Goal: Browse casually

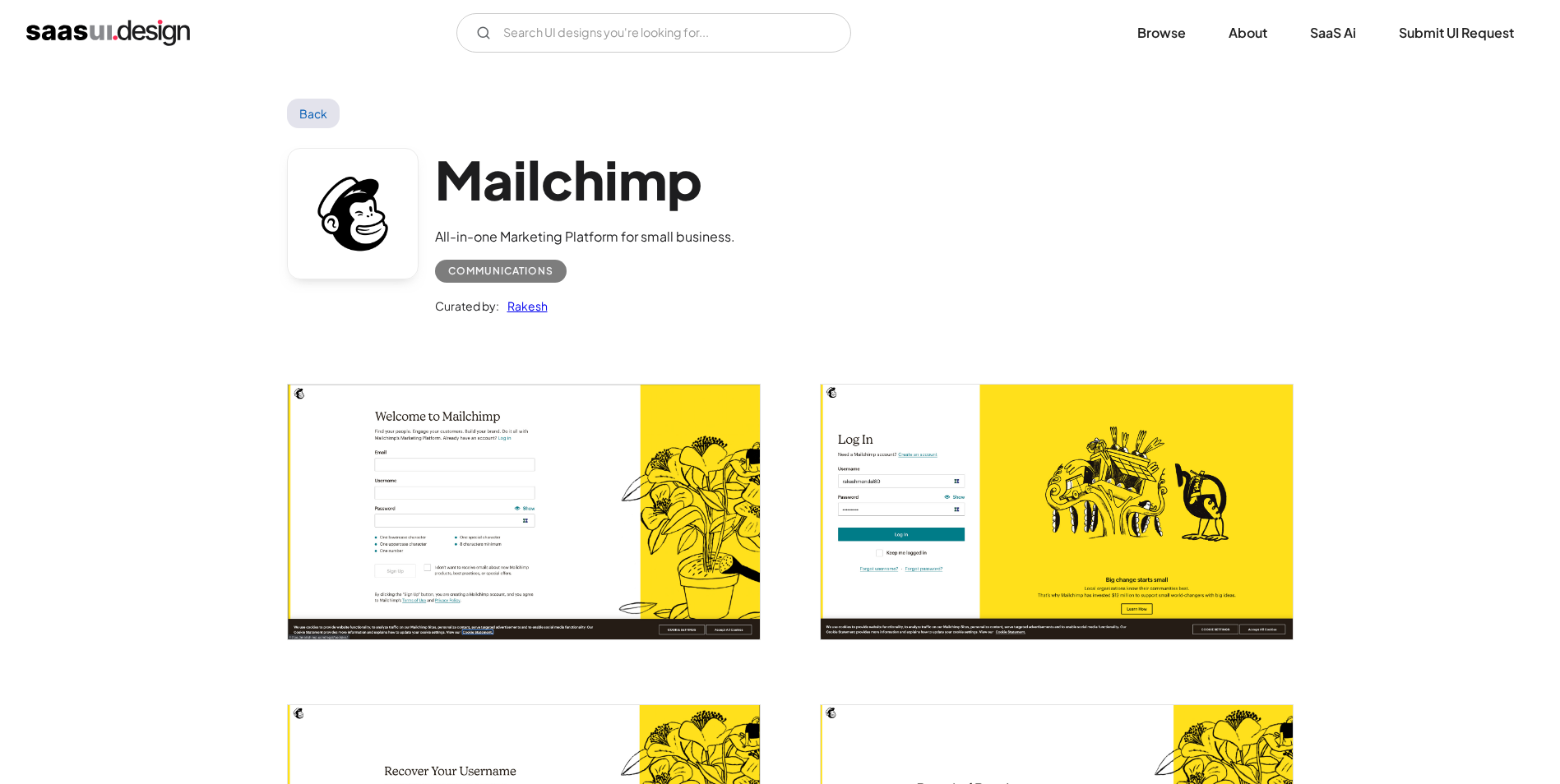
click at [305, 125] on link "Back" at bounding box center [314, 114] width 54 height 30
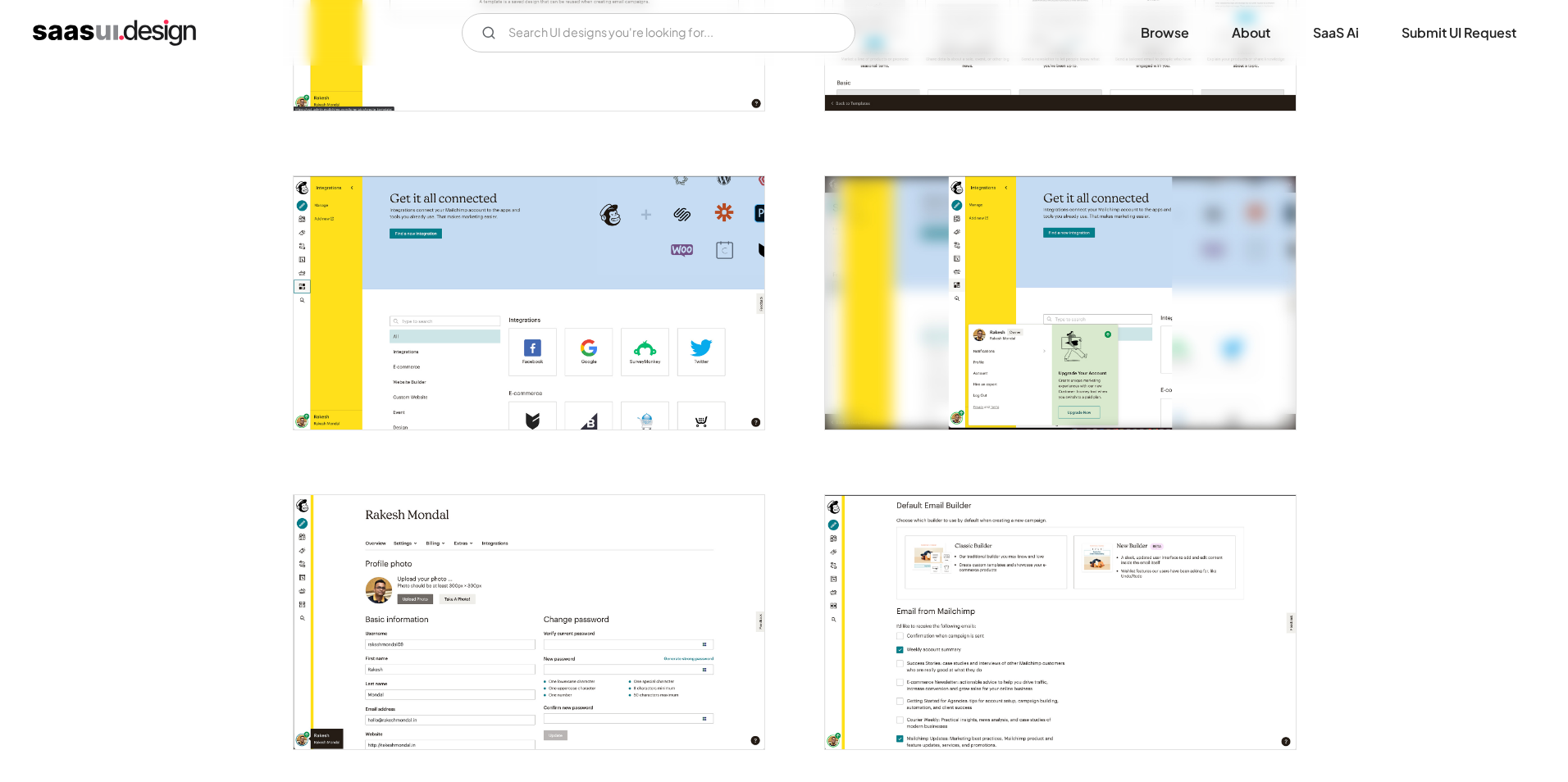
scroll to position [2788, 0]
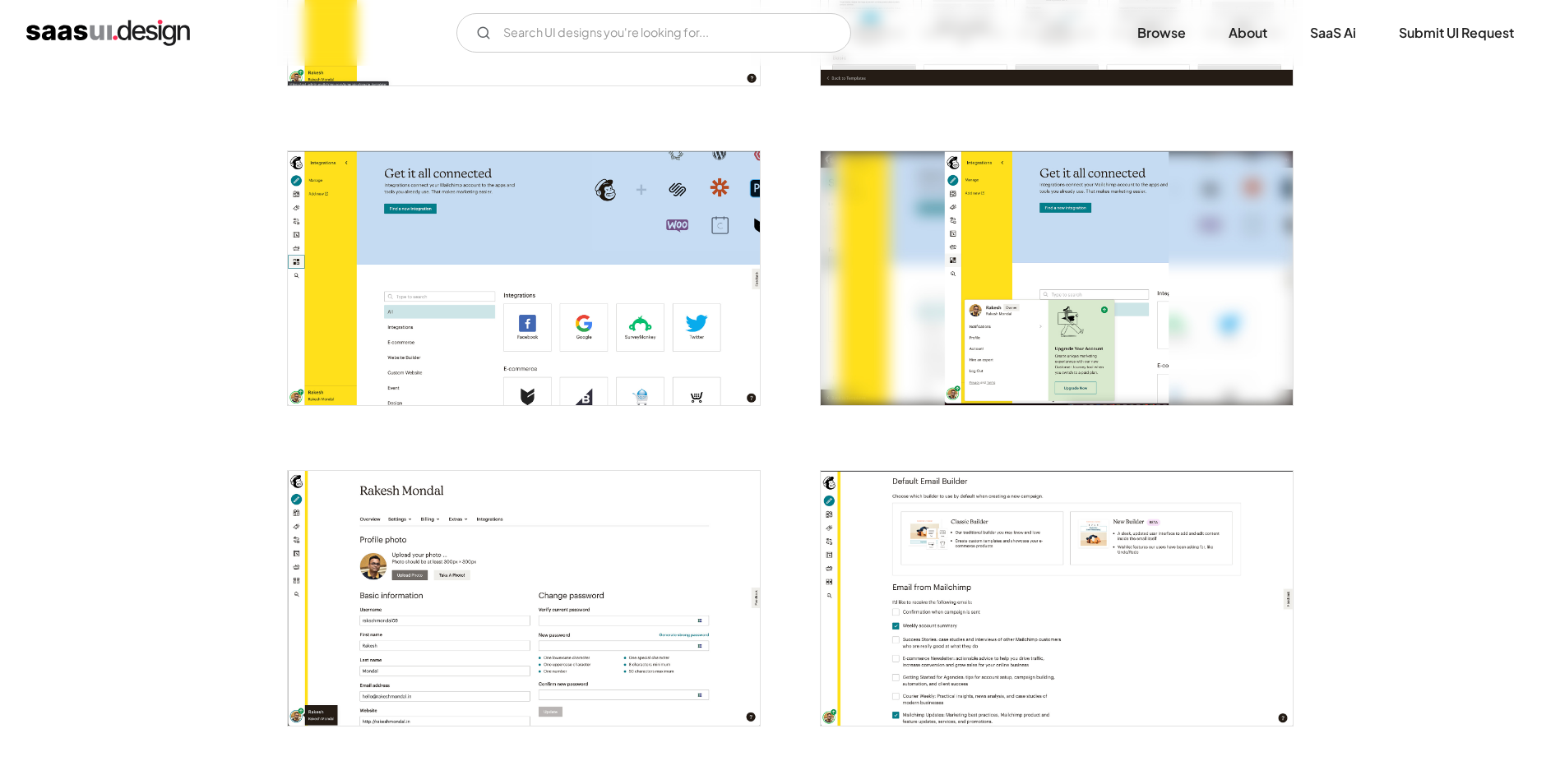
click at [668, 176] on img "open lightbox" at bounding box center [524, 278] width 472 height 254
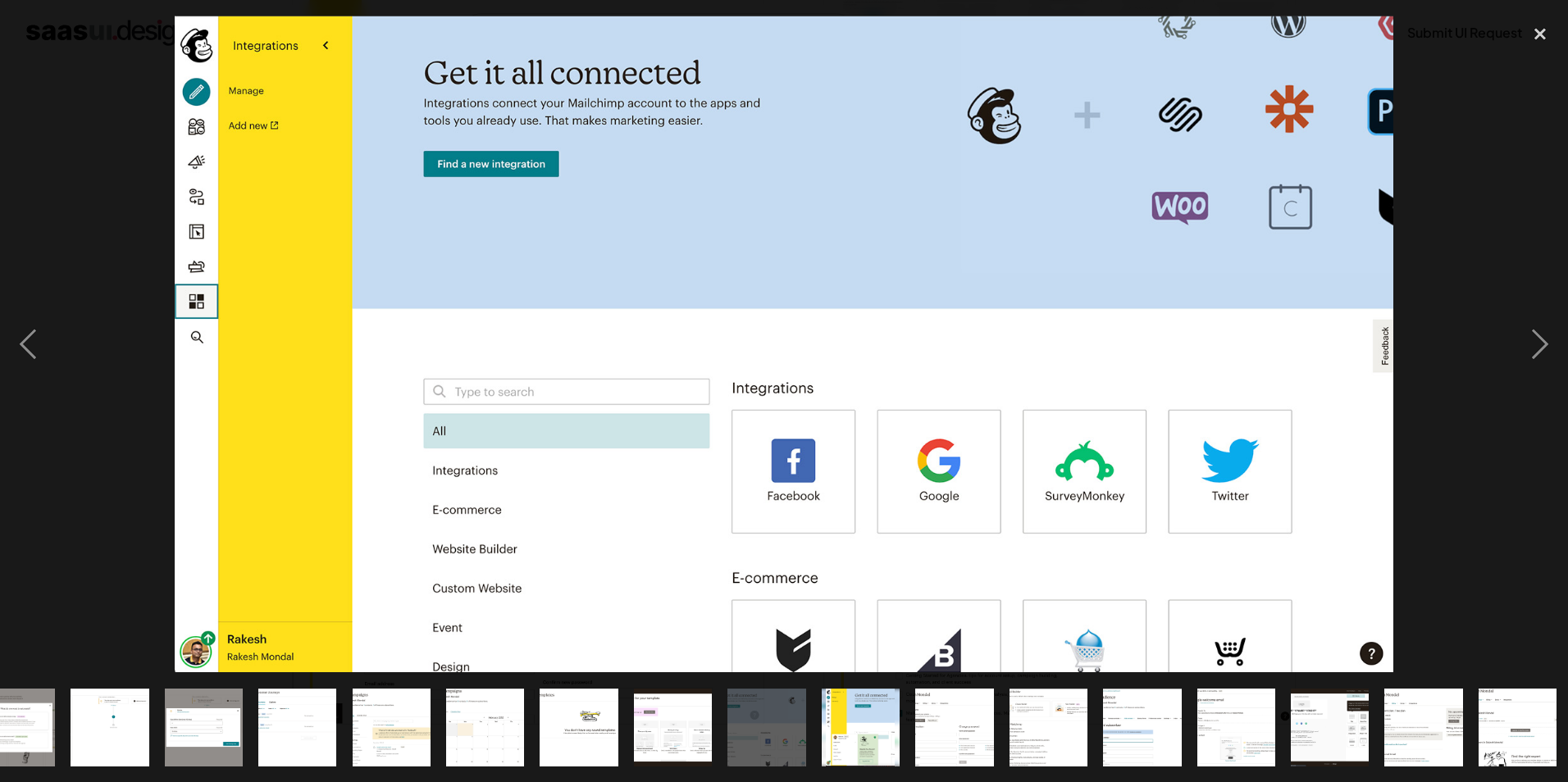
scroll to position [0, 794]
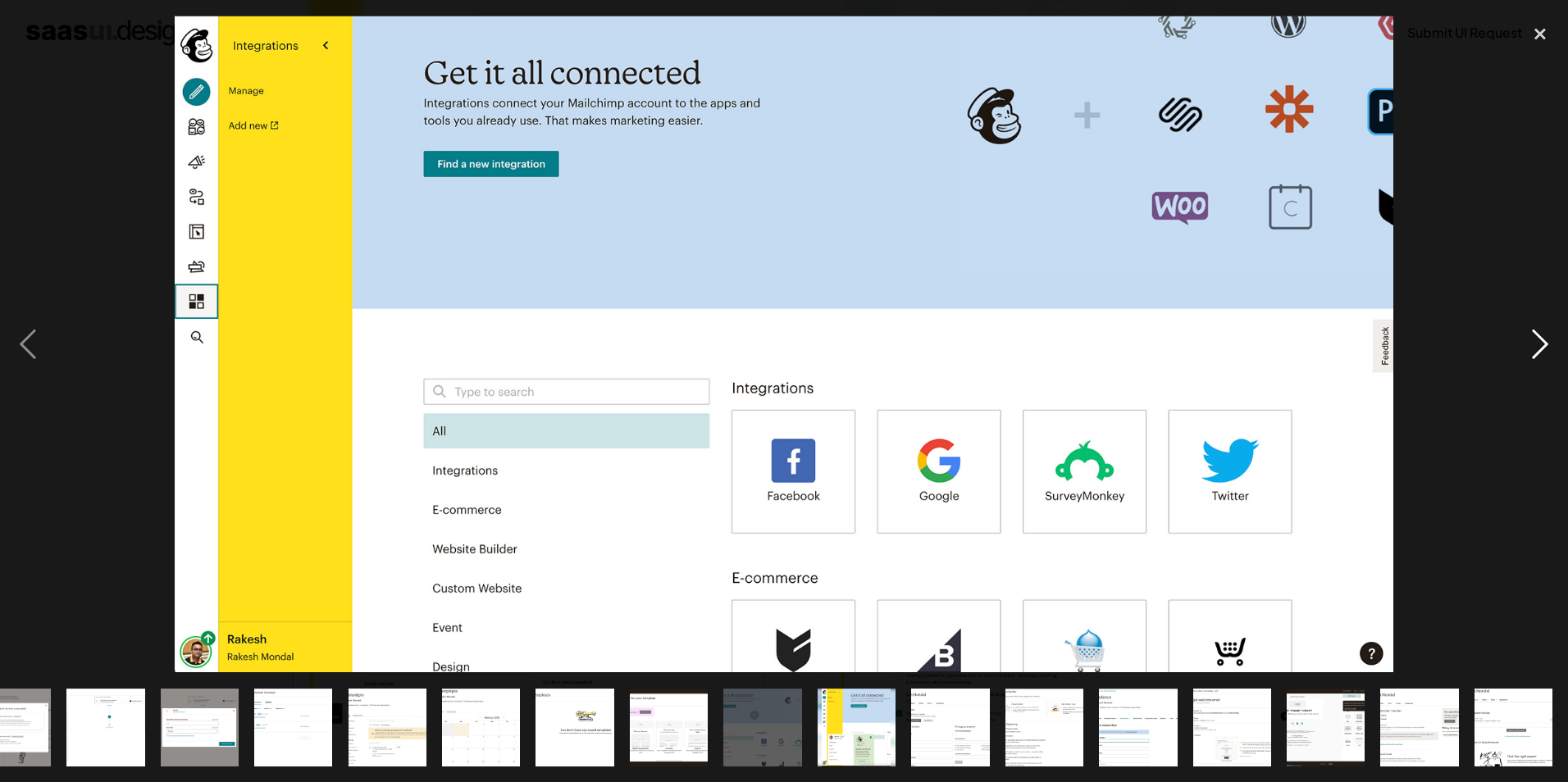
click at [1542, 343] on div "next image" at bounding box center [1540, 344] width 55 height 657
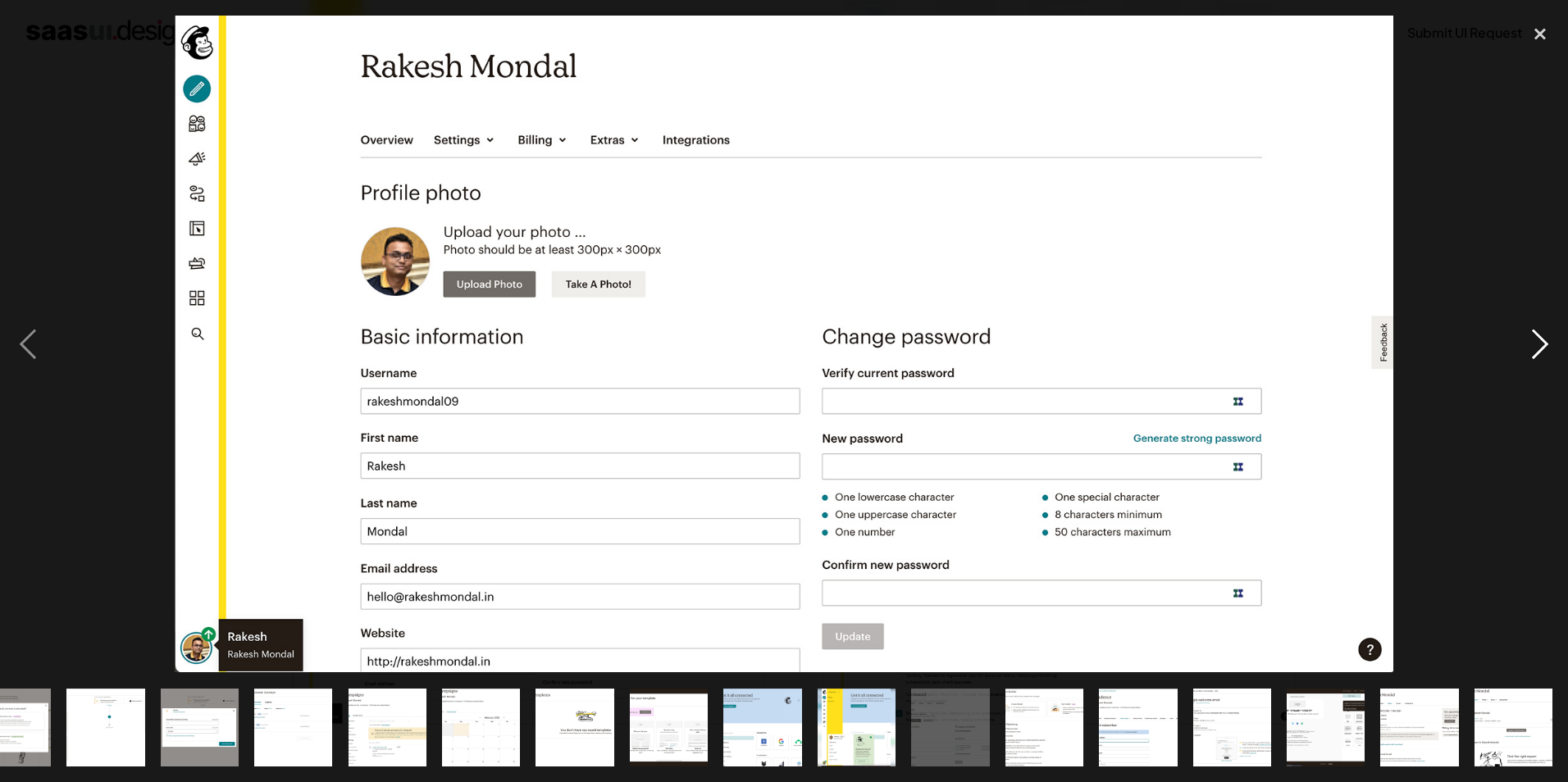
click at [1542, 343] on div "next image" at bounding box center [1540, 344] width 55 height 657
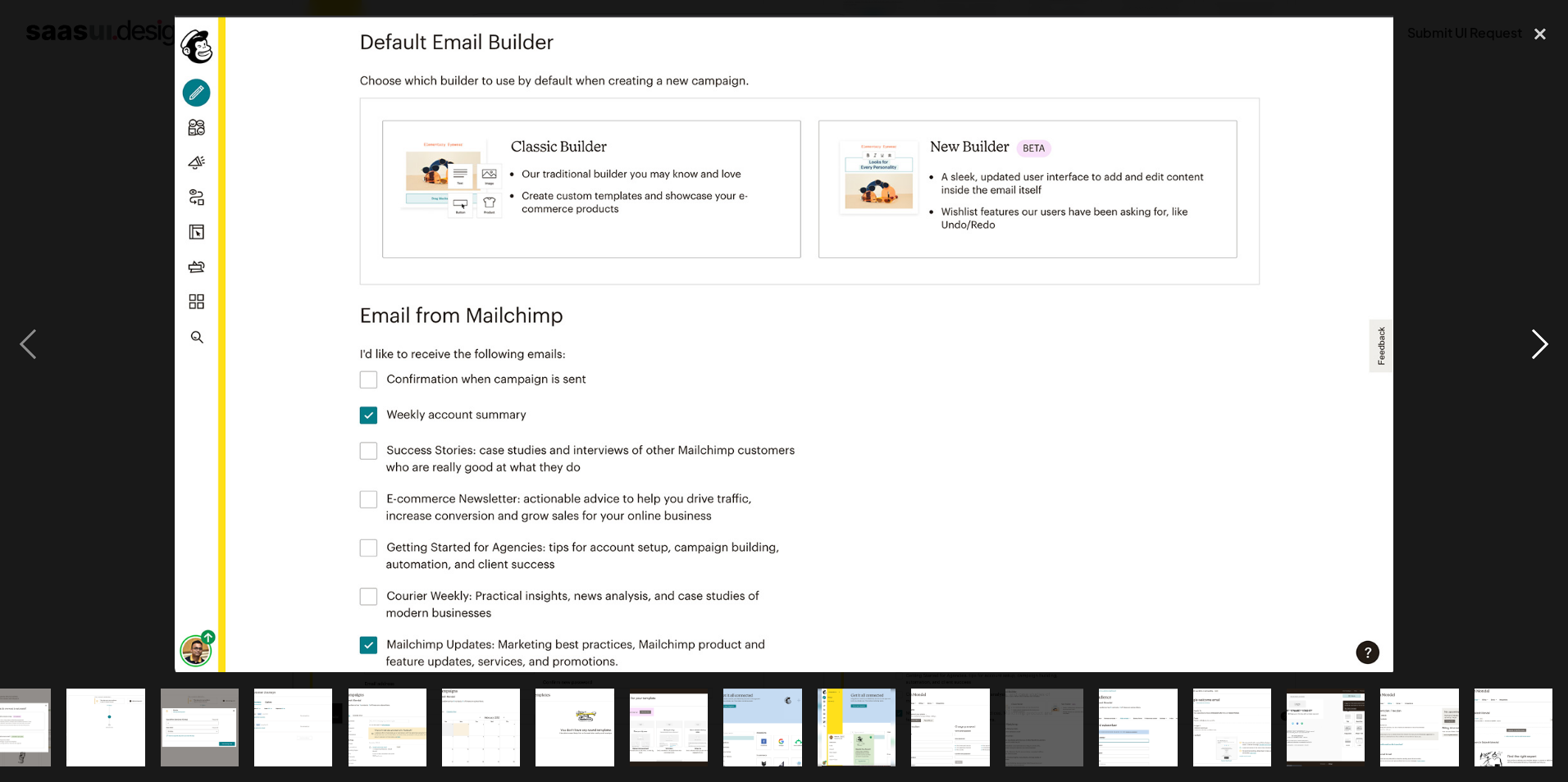
click at [1542, 343] on div "next image" at bounding box center [1540, 344] width 55 height 657
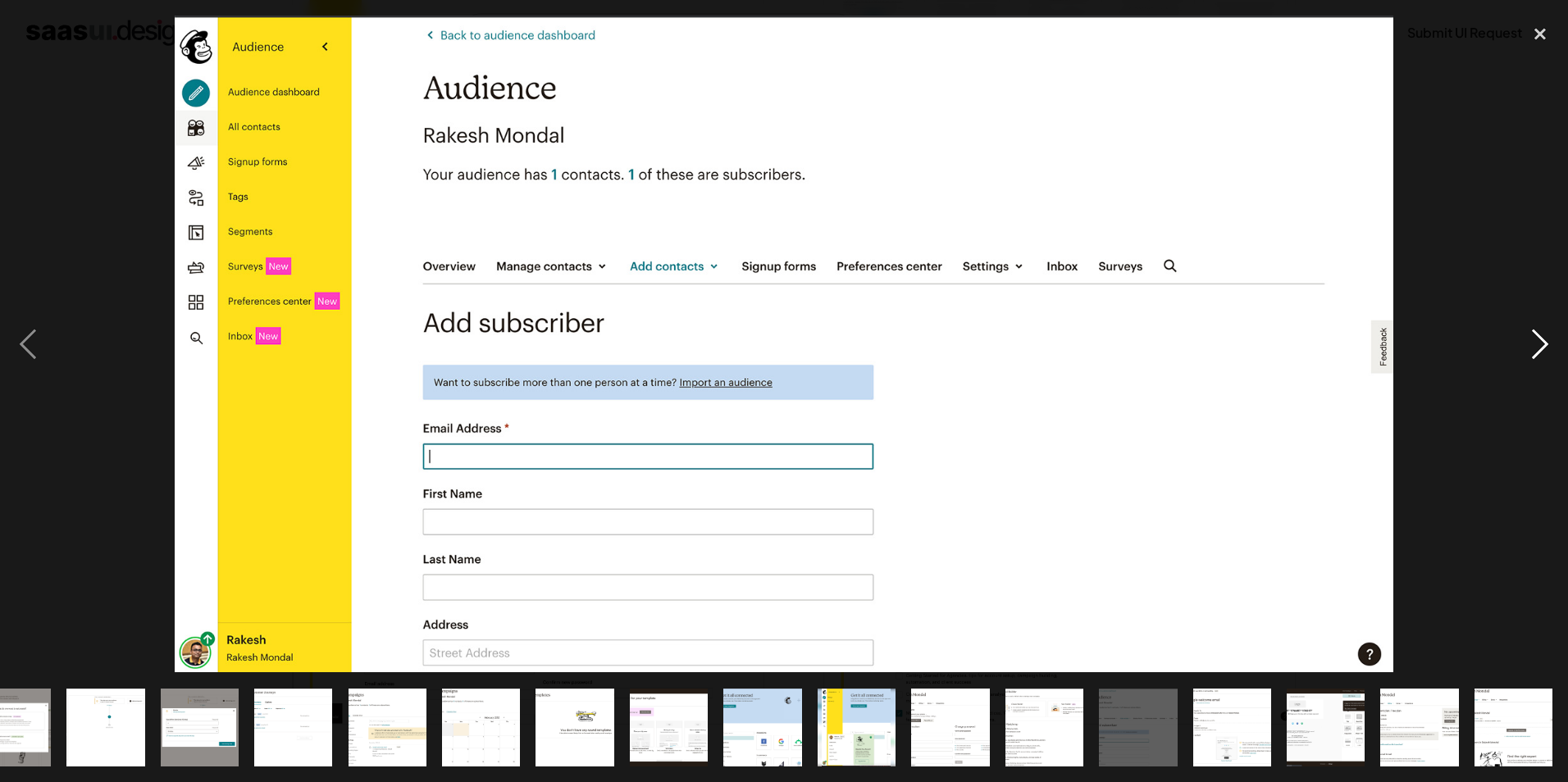
click at [1542, 343] on div "next image" at bounding box center [1540, 344] width 55 height 657
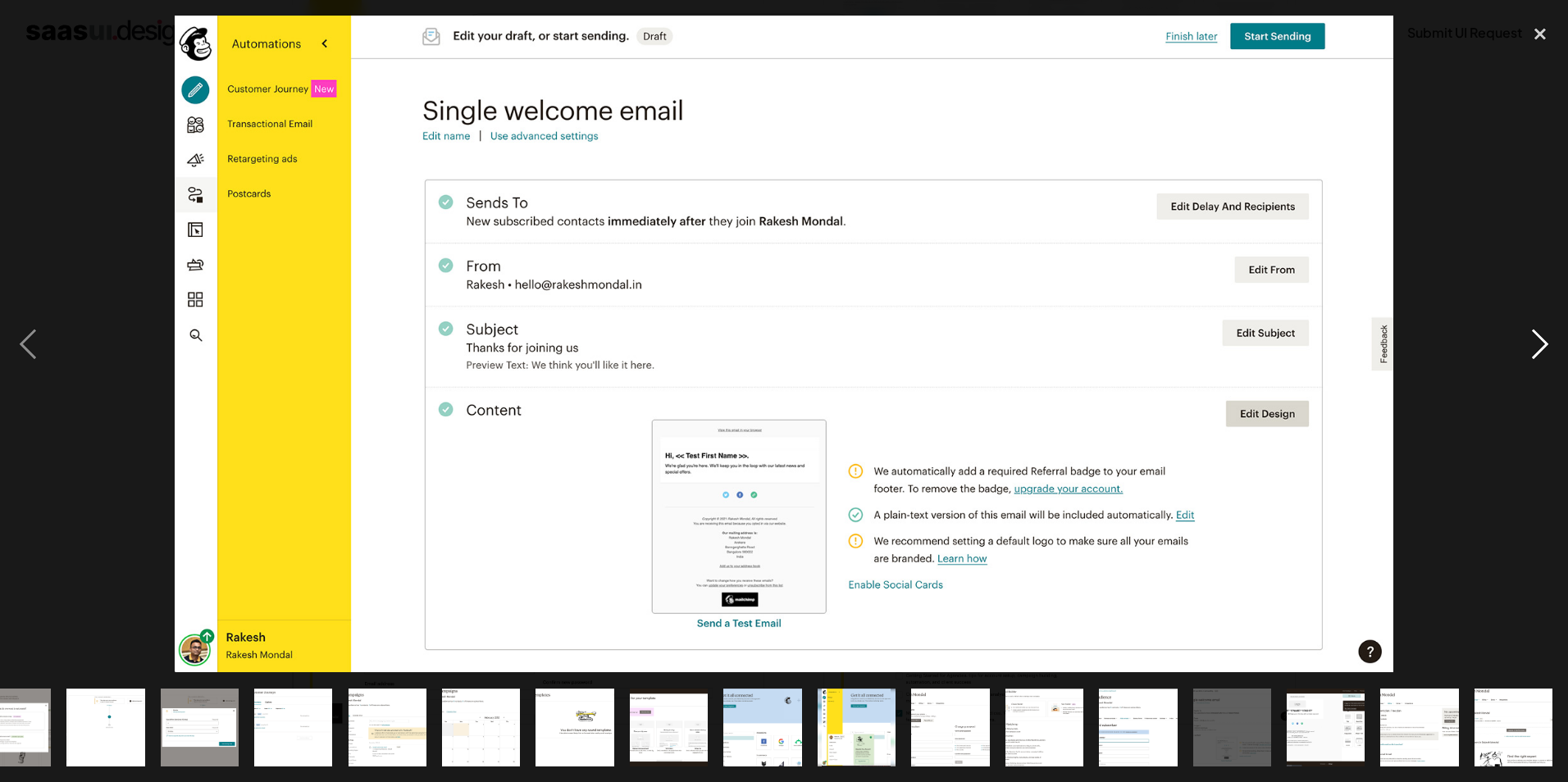
click at [1542, 343] on div "next image" at bounding box center [1540, 344] width 55 height 657
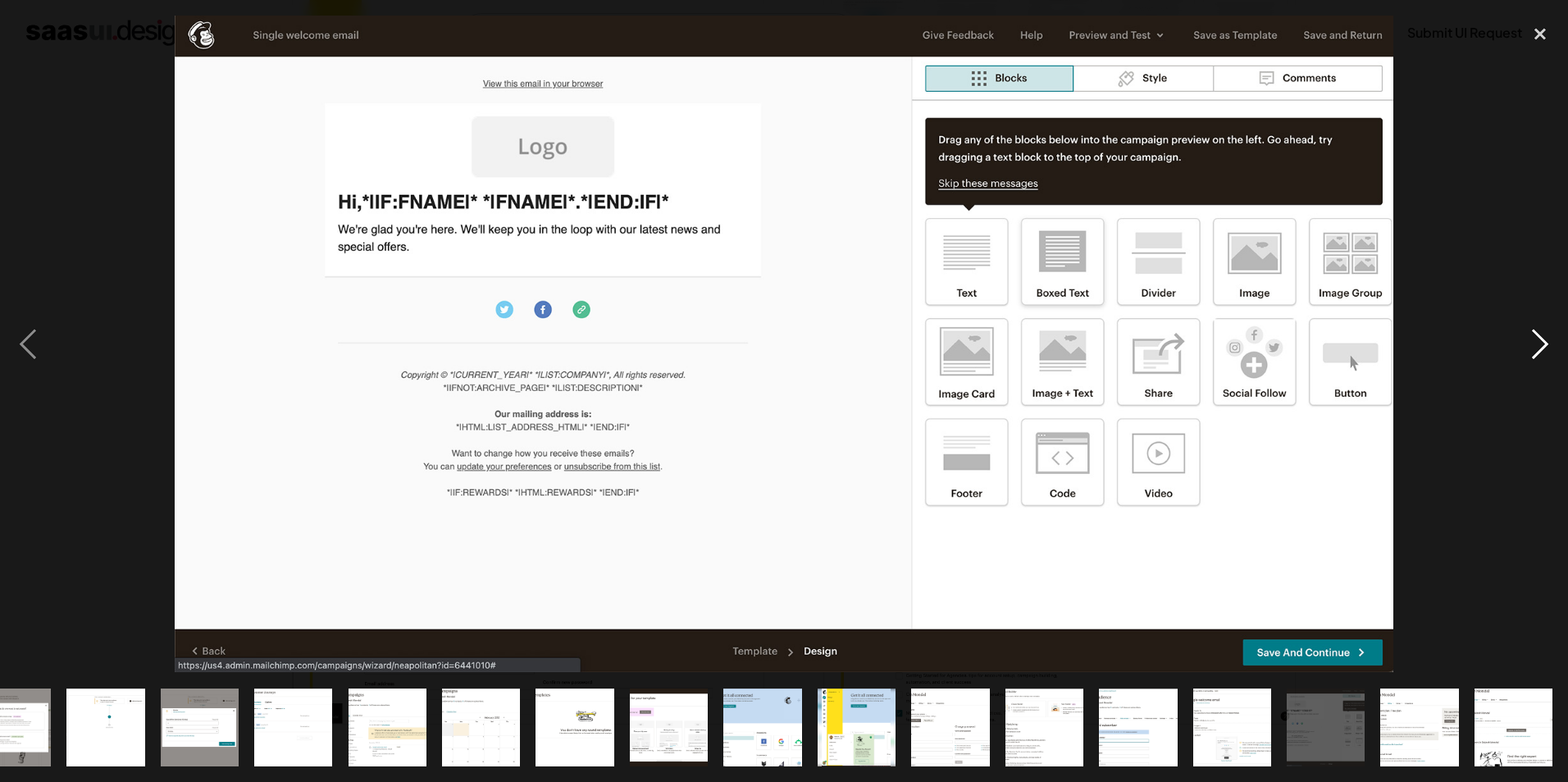
click at [1542, 343] on div "next image" at bounding box center [1540, 344] width 55 height 657
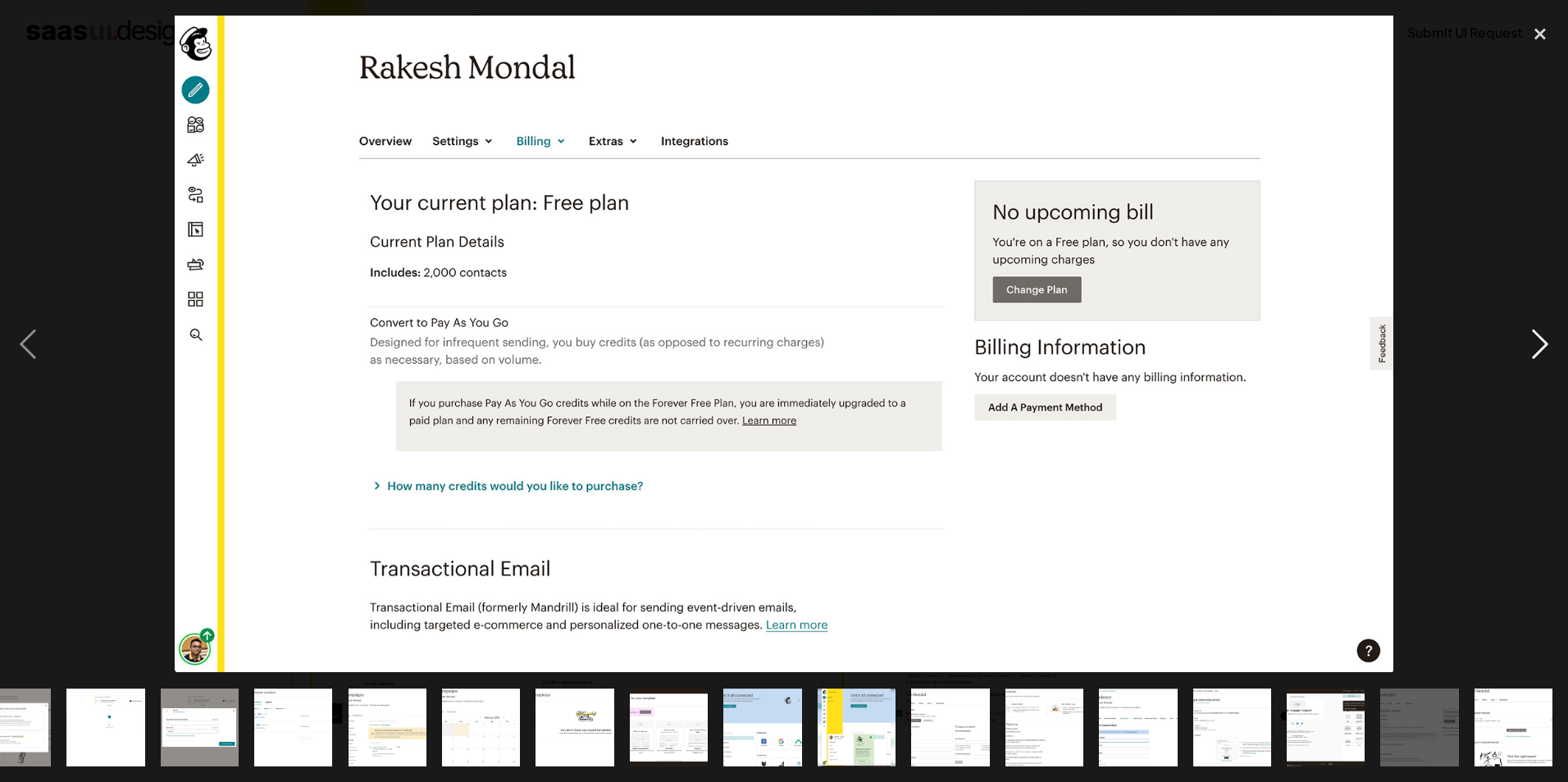
click at [1542, 343] on div "next image" at bounding box center [1540, 344] width 55 height 657
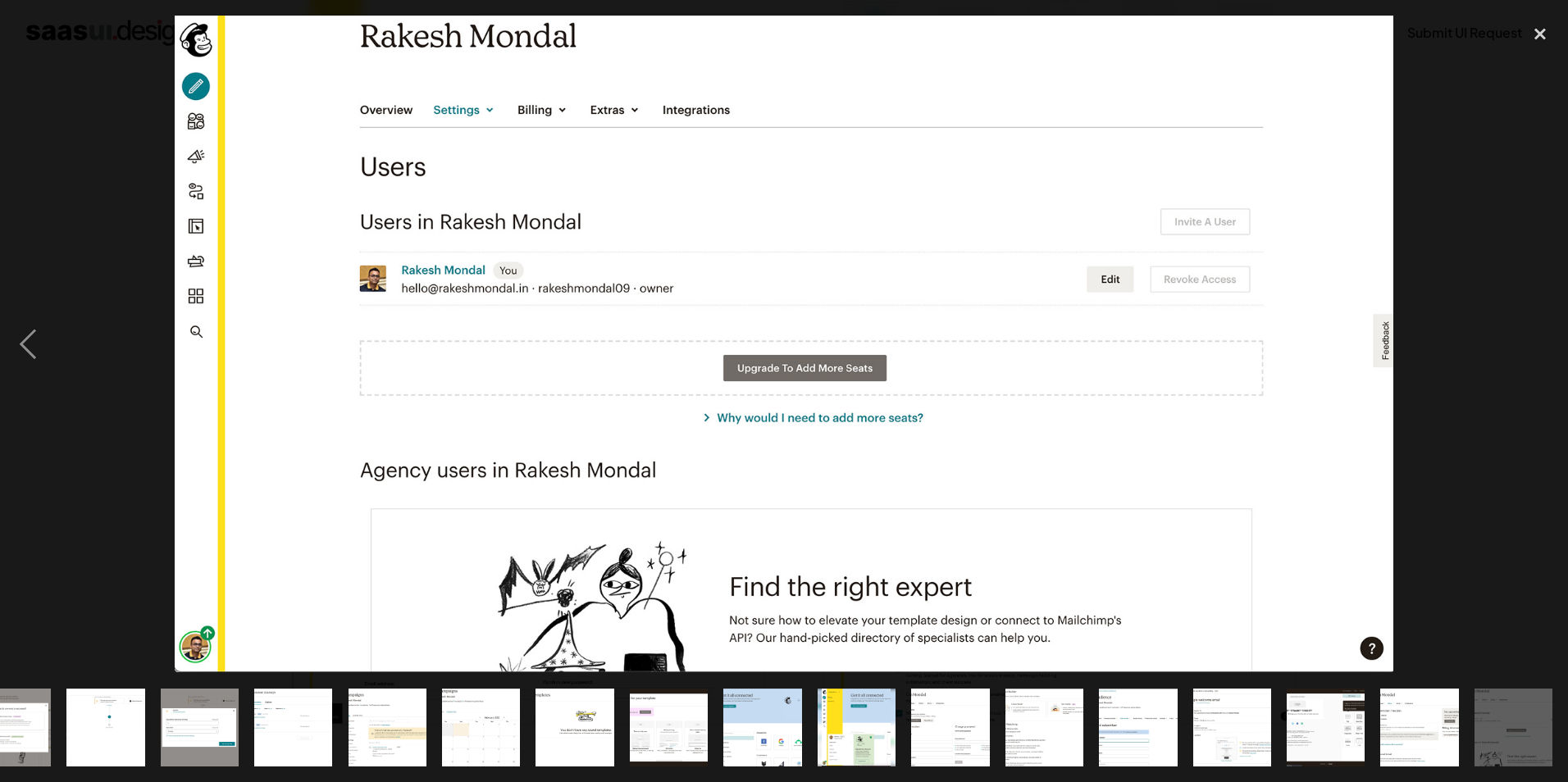
click at [1542, 343] on div "next image" at bounding box center [1540, 344] width 55 height 657
click at [752, 722] on img "show item 17 of 25" at bounding box center [763, 727] width 145 height 77
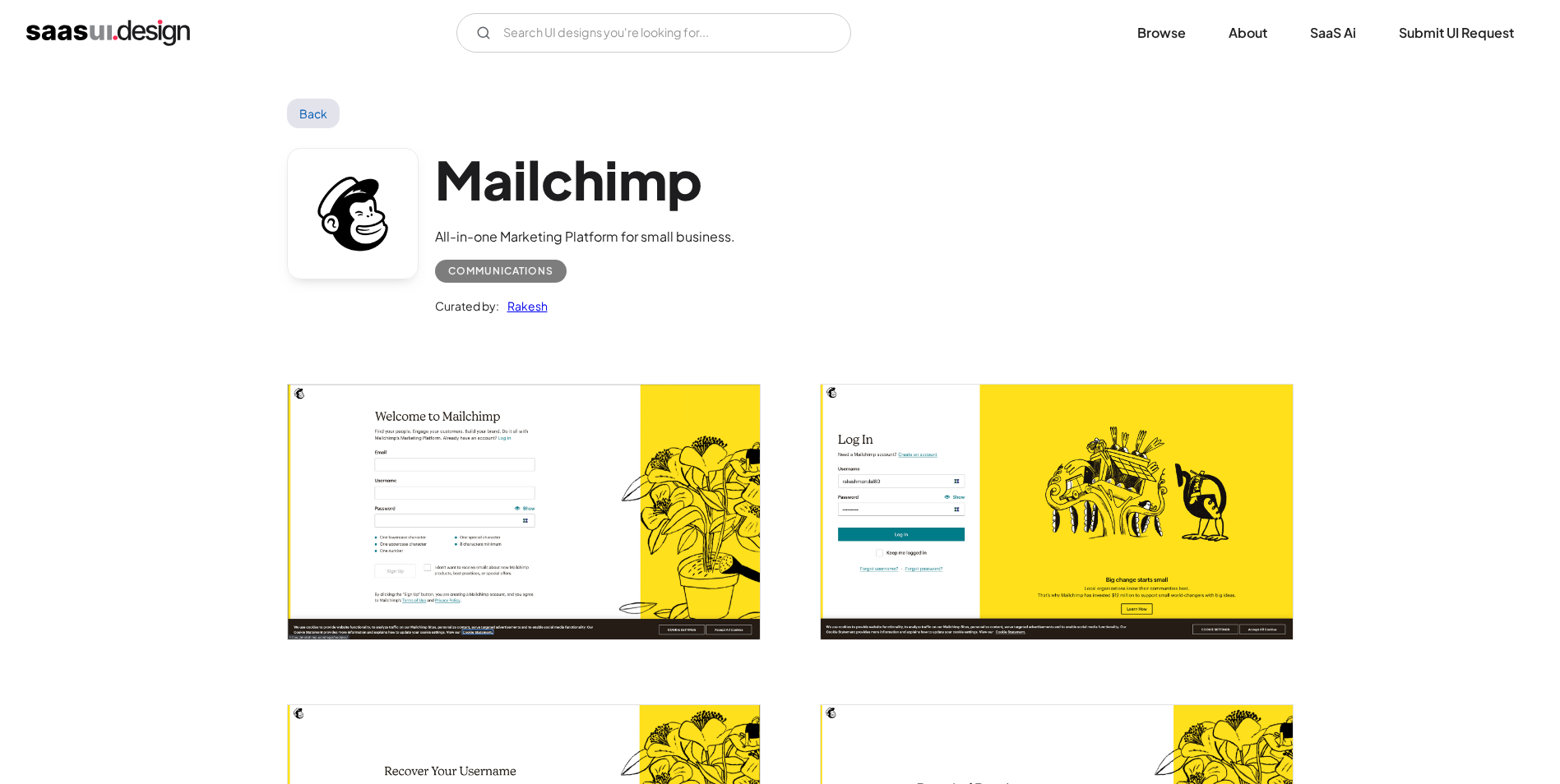
click at [140, 48] on div "V7 Labs Gen AI Application Design Best-in-class data labeling tool. GenAI Close…" at bounding box center [780, 33] width 1508 height 40
click at [133, 37] on img "home" at bounding box center [108, 33] width 163 height 26
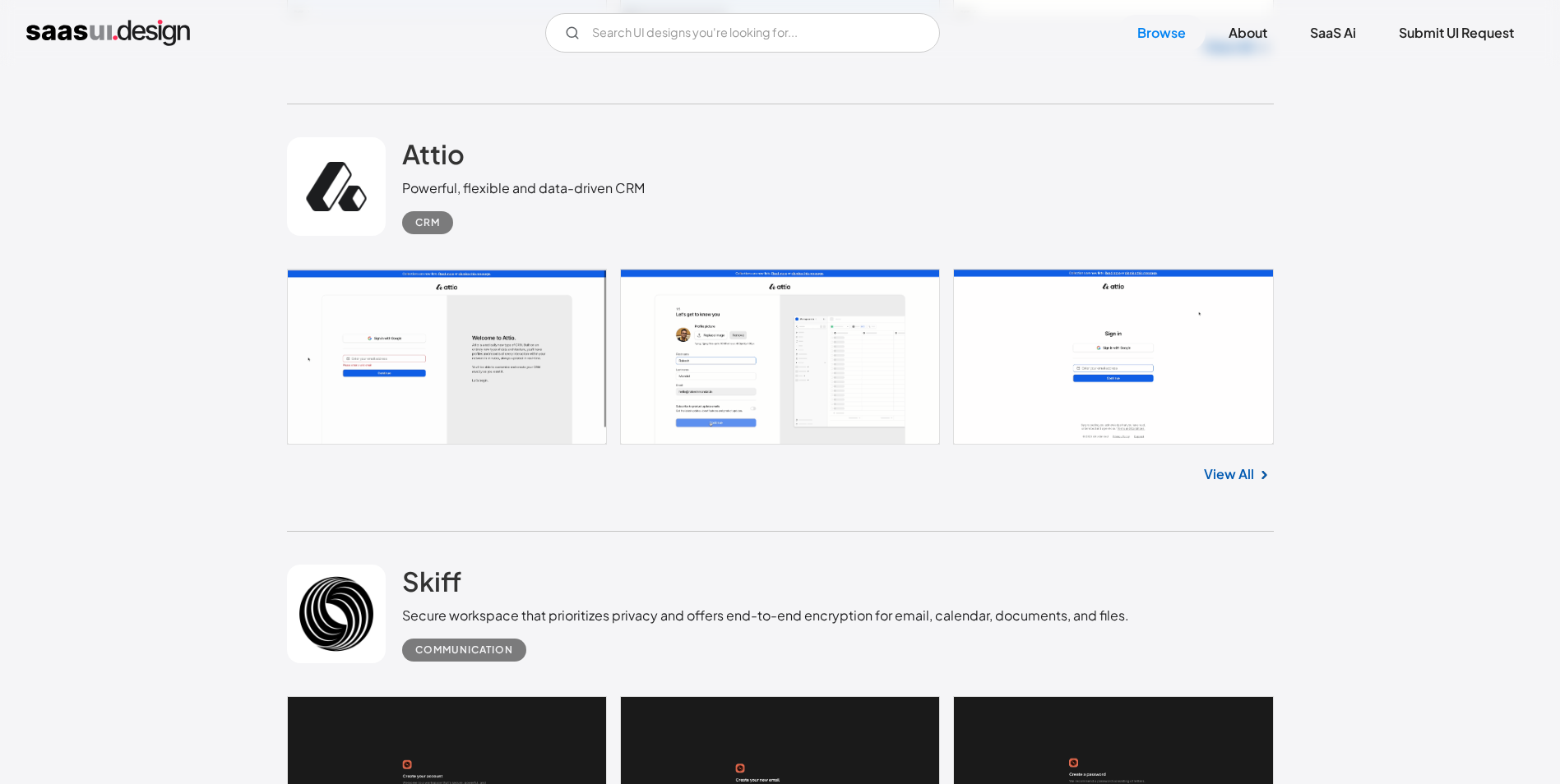
scroll to position [904, 0]
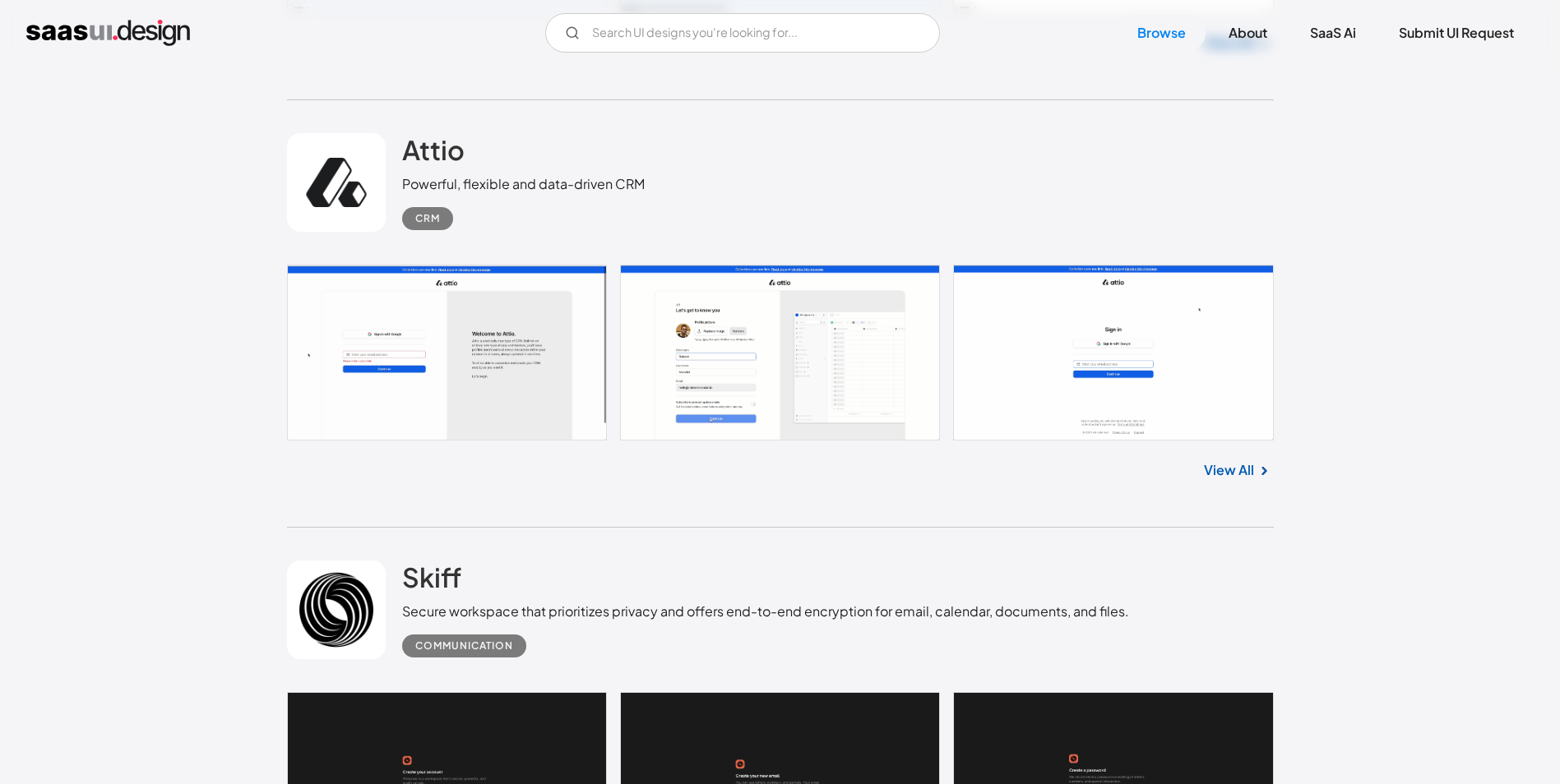
click at [1247, 473] on link "View All" at bounding box center [1229, 470] width 50 height 19
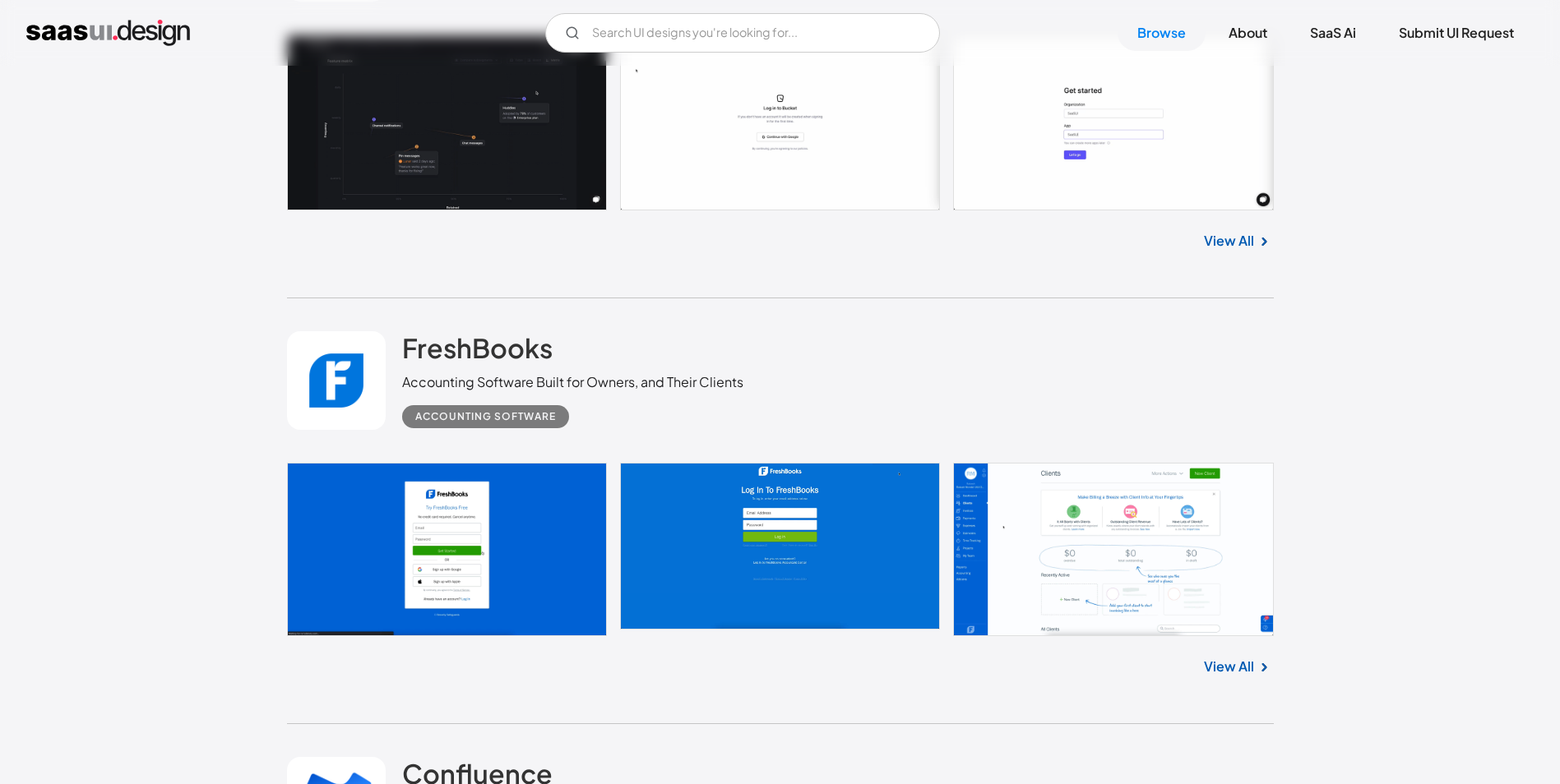
scroll to position [2879, 0]
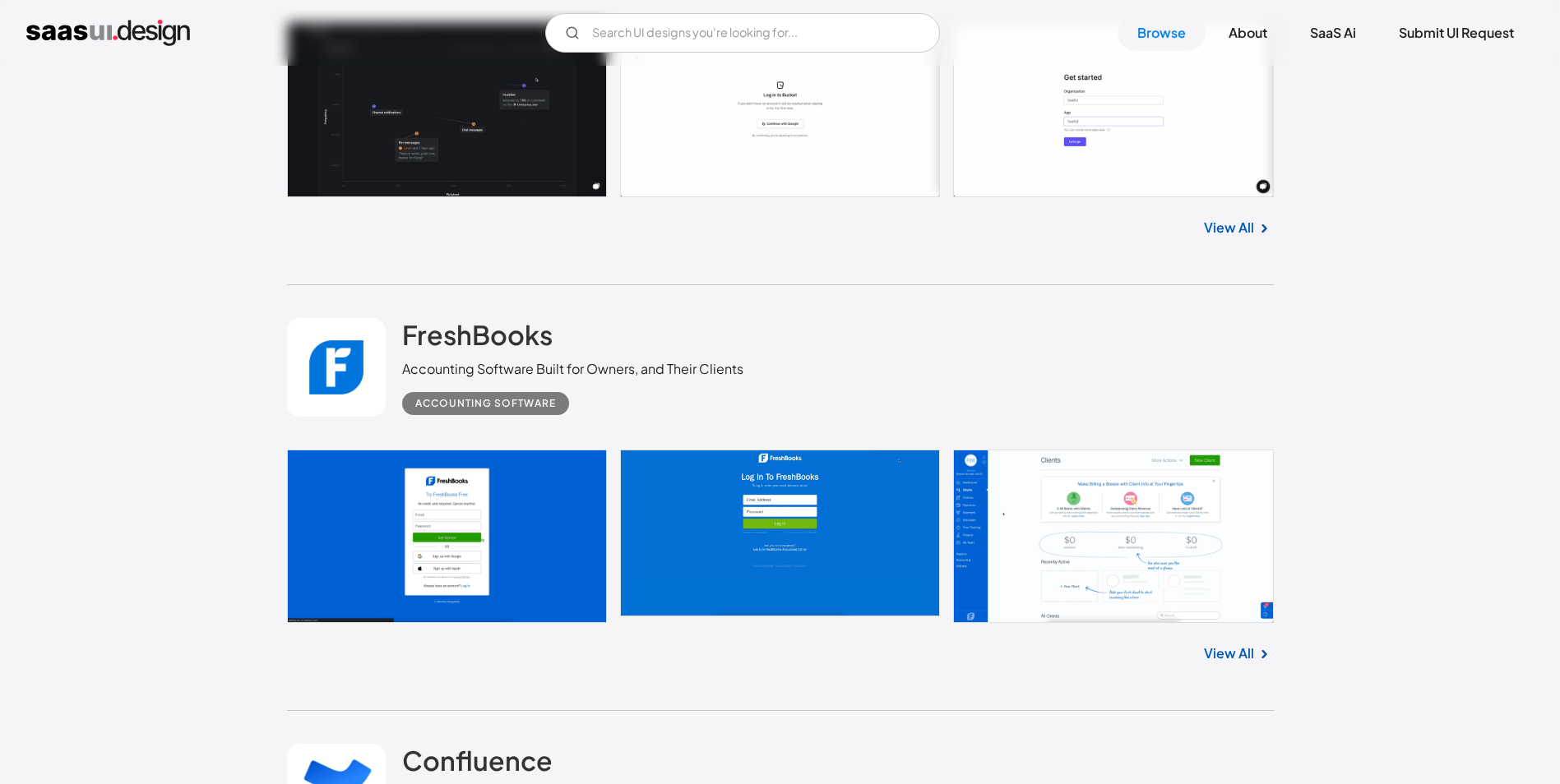
click at [1243, 647] on link "View All" at bounding box center [1229, 653] width 50 height 19
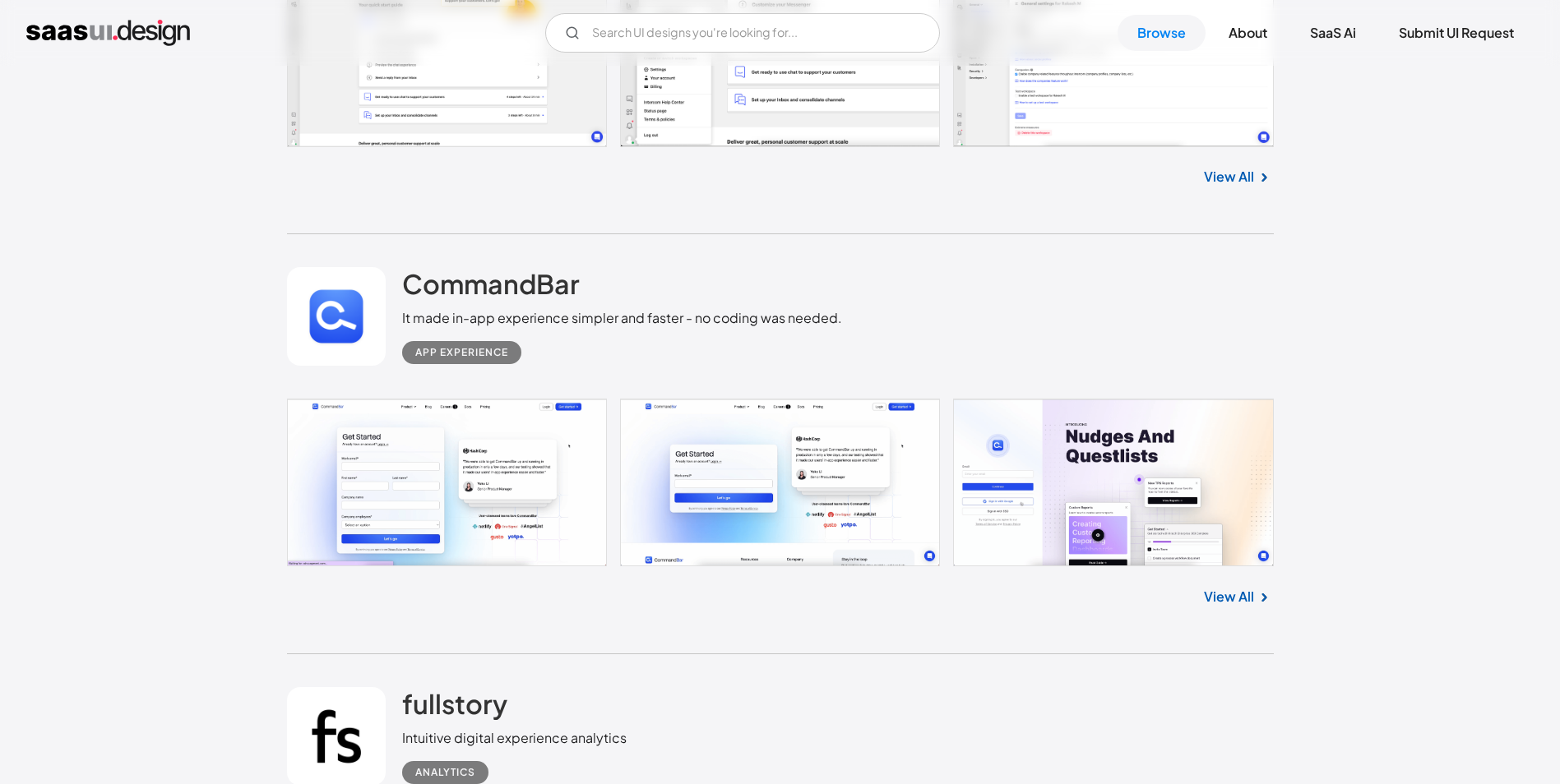
scroll to position [20554, 0]
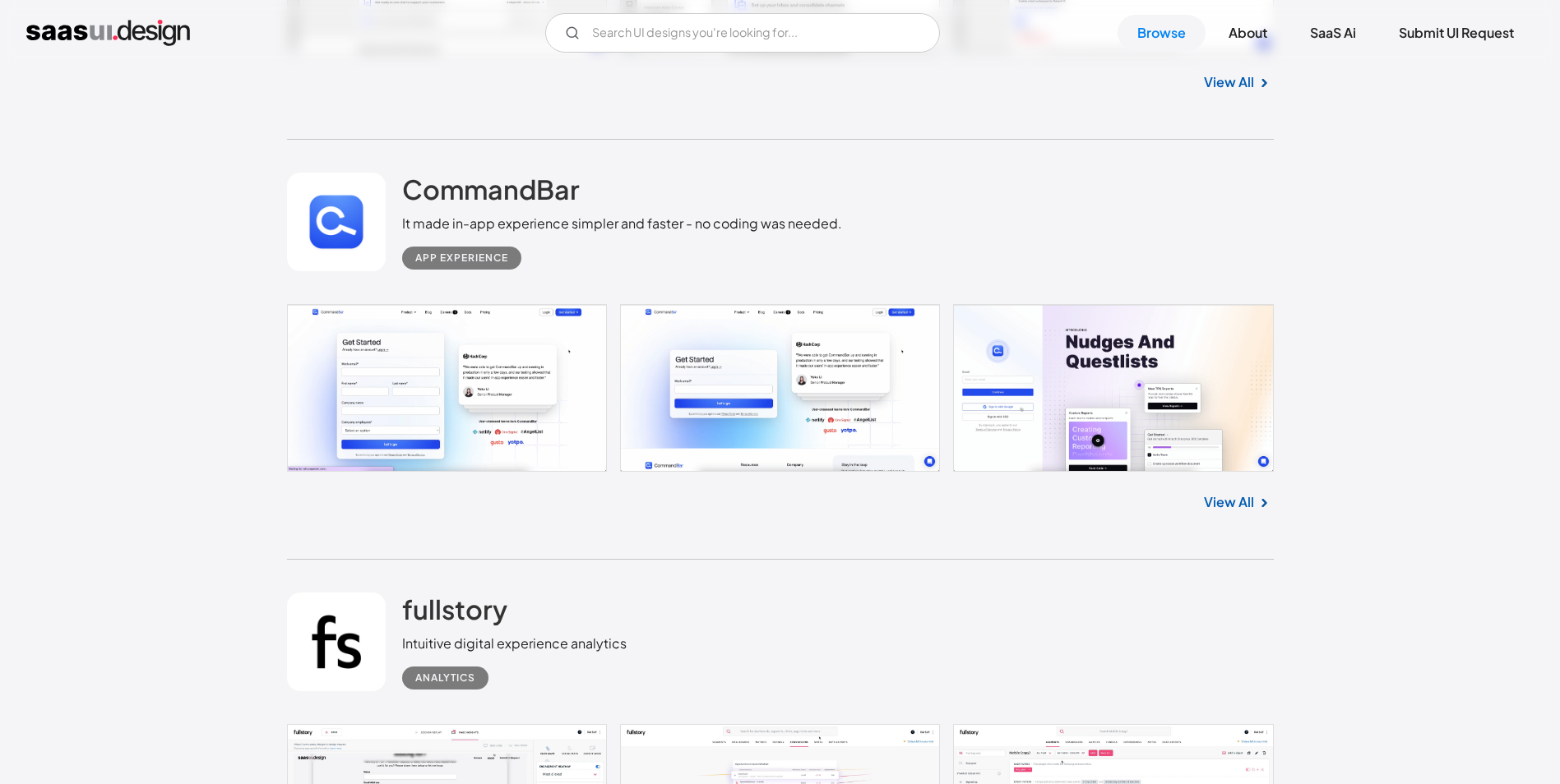
click at [1238, 493] on link "View All" at bounding box center [1229, 502] width 50 height 19
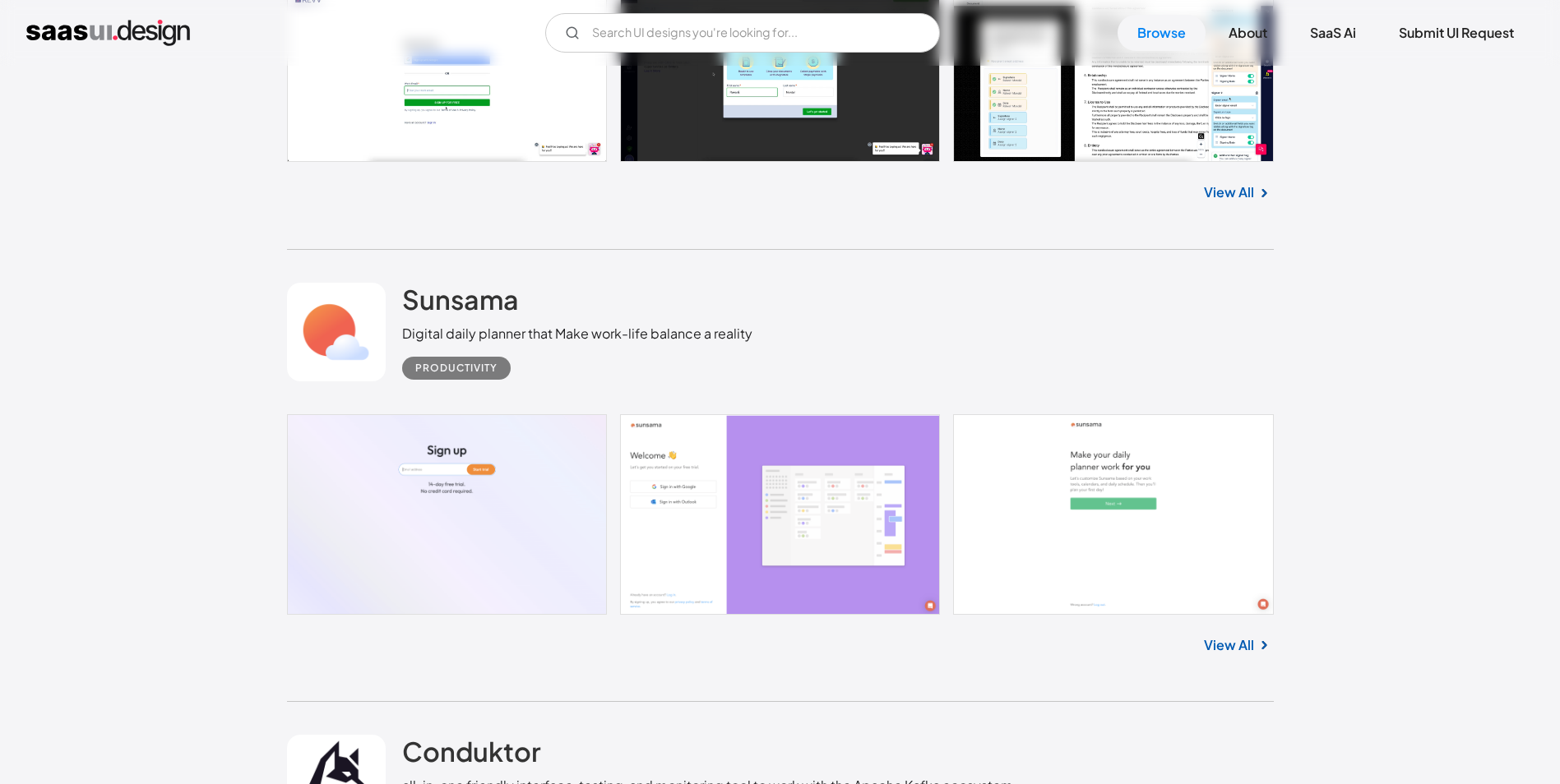
scroll to position [22609, 0]
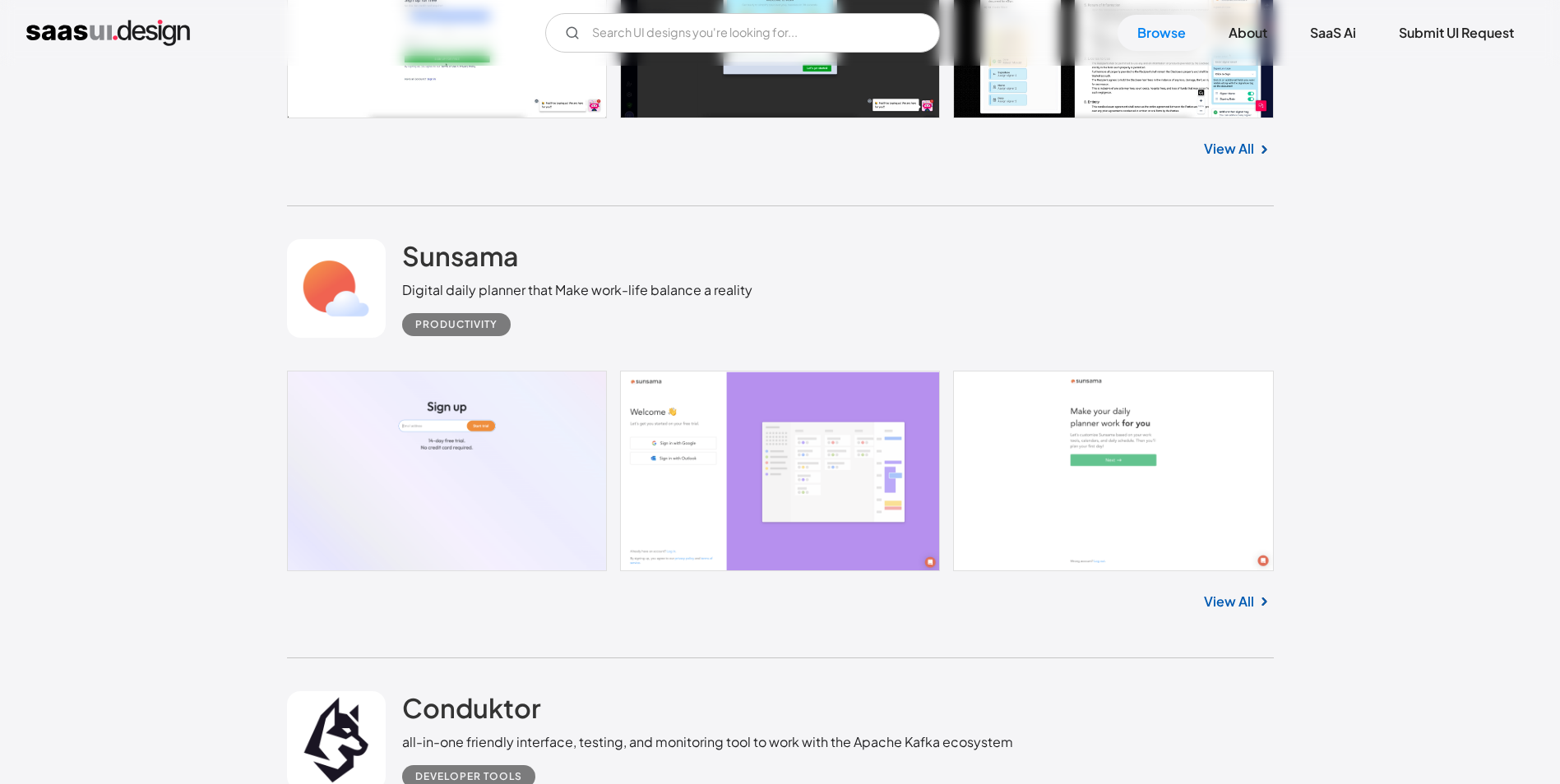
click at [1223, 592] on link "View All" at bounding box center [1229, 601] width 50 height 19
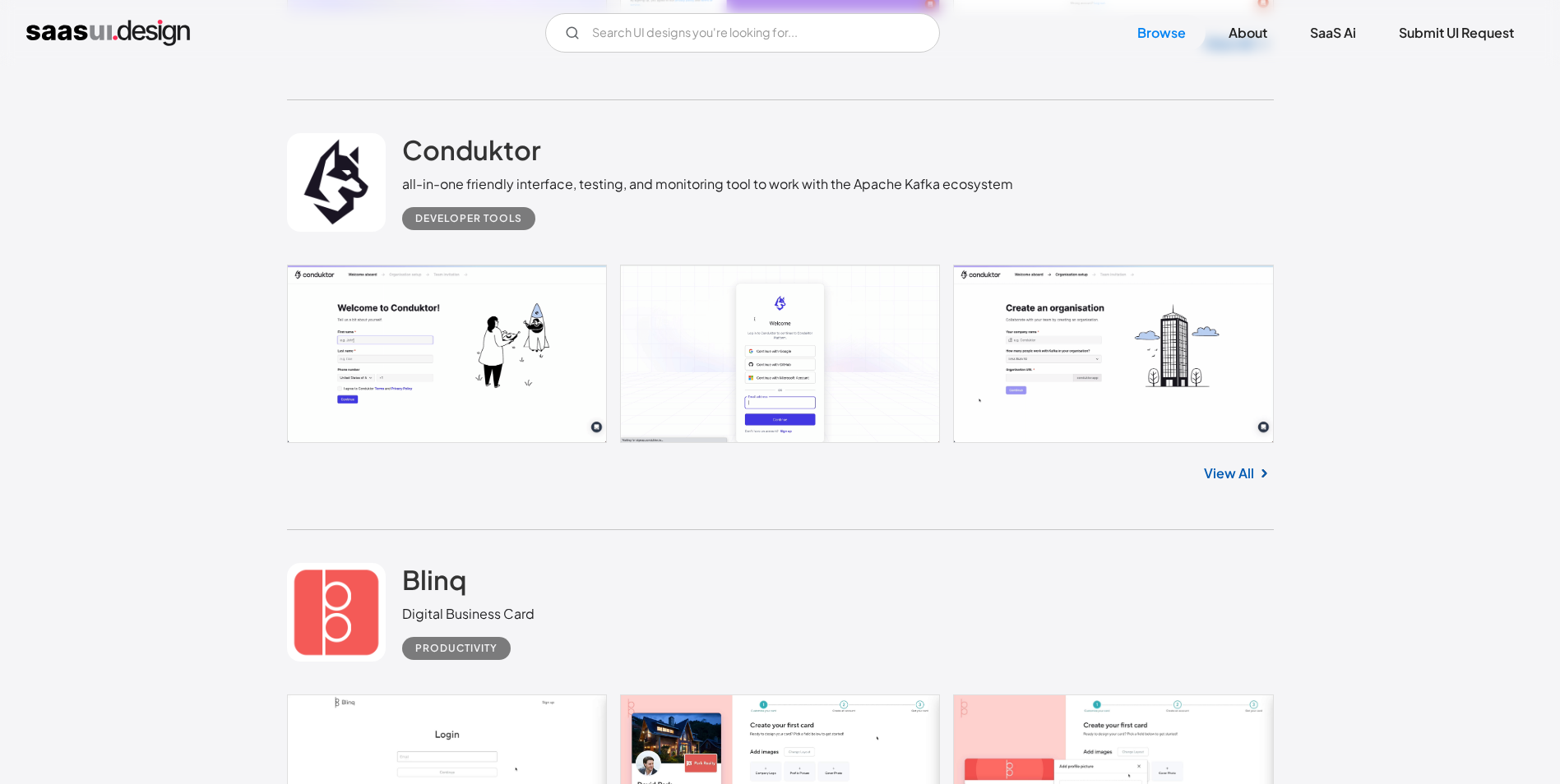
scroll to position [23267, 0]
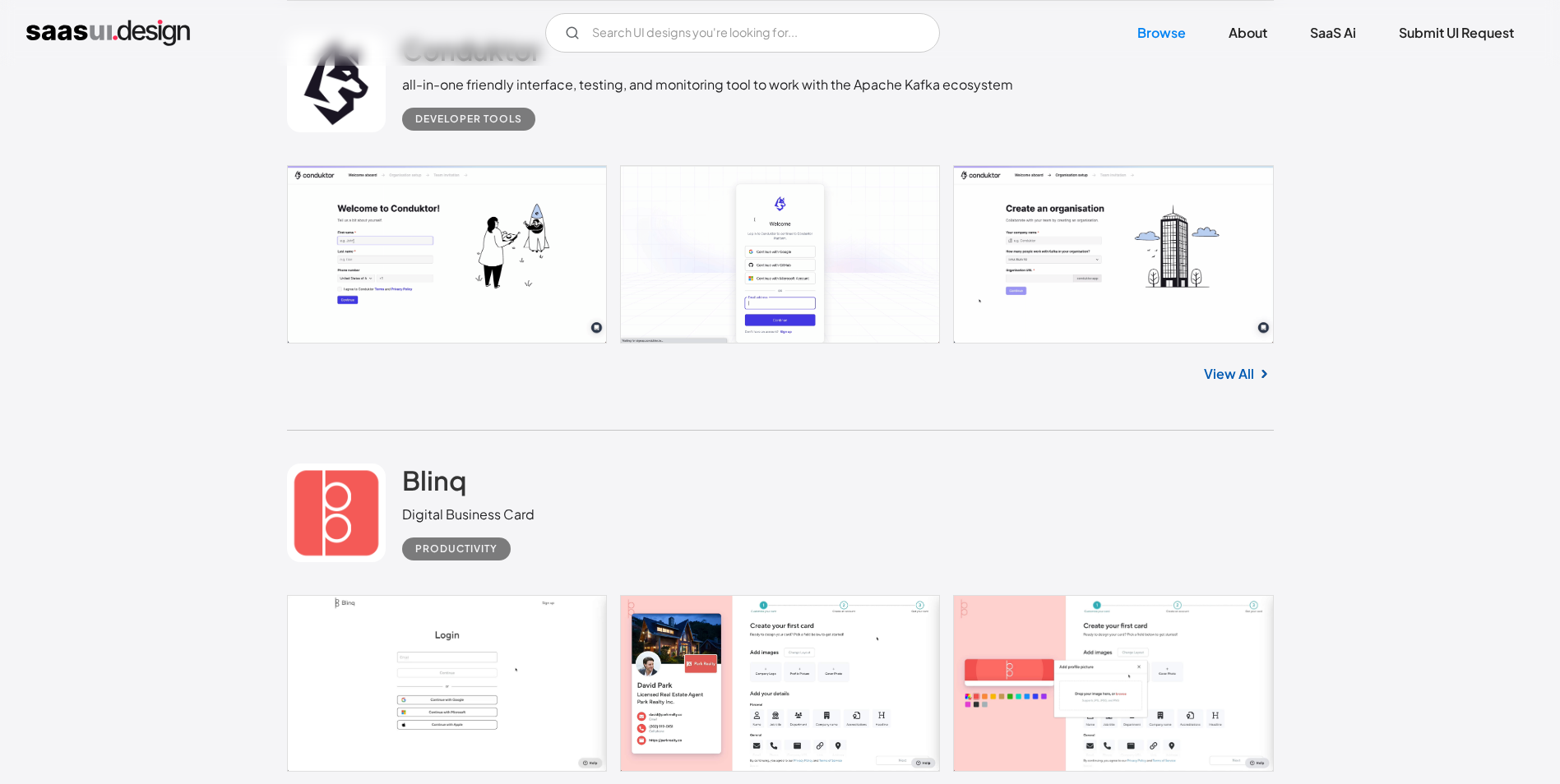
click at [1243, 364] on link "View All" at bounding box center [1229, 373] width 50 height 19
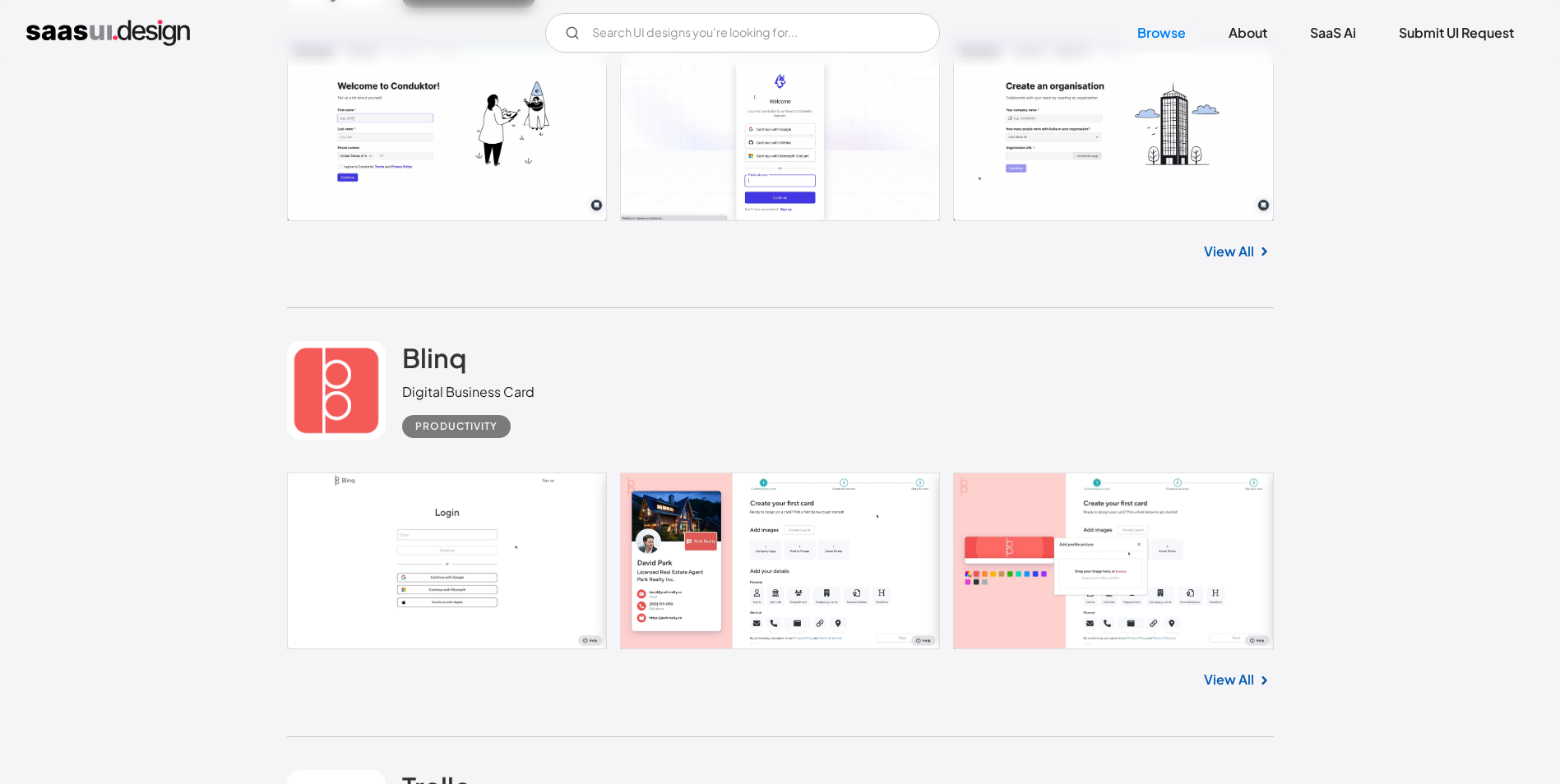
scroll to position [23842, 0]
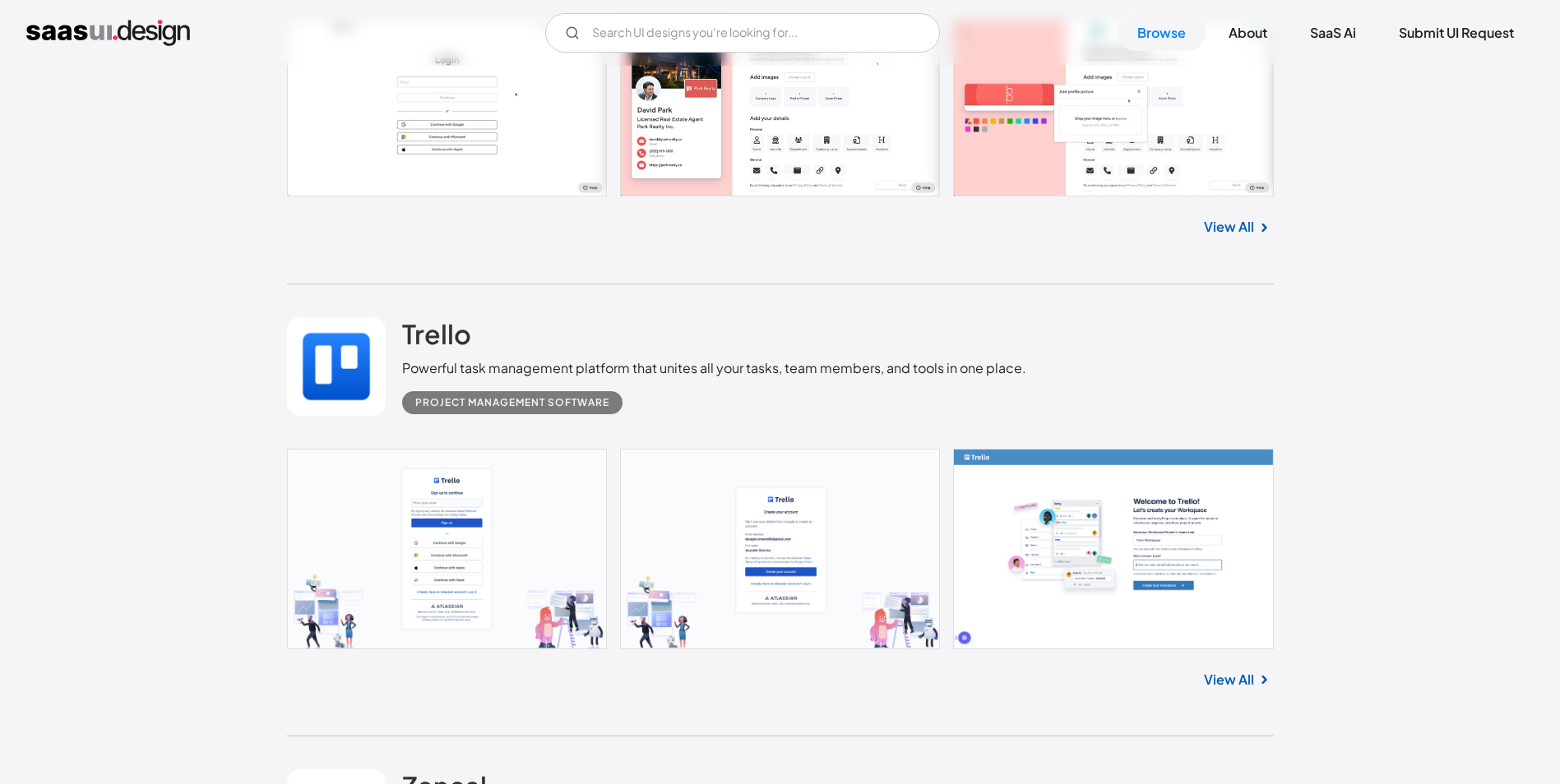
click at [1208, 217] on link "View All" at bounding box center [1229, 227] width 50 height 19
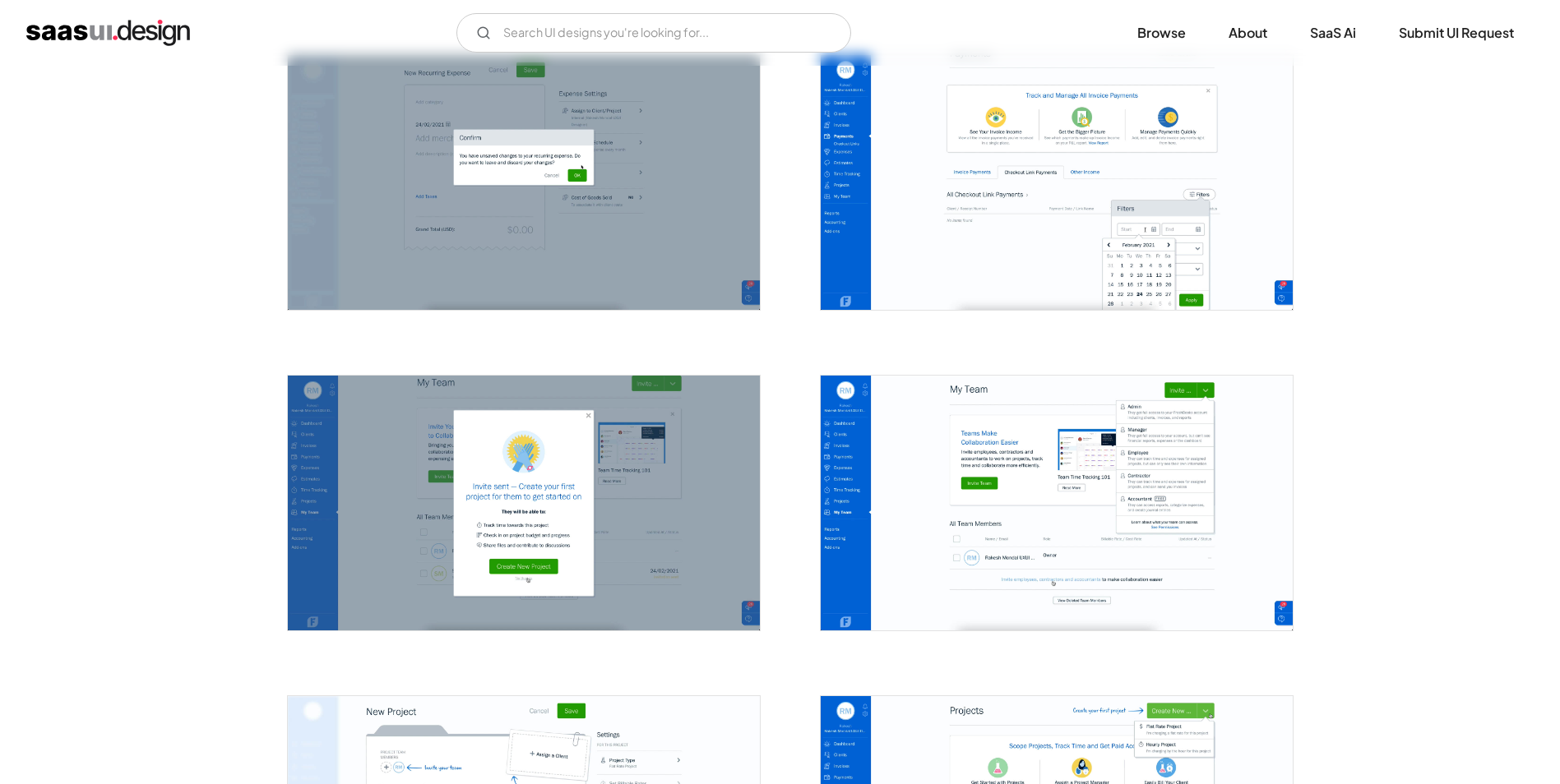
scroll to position [2466, 0]
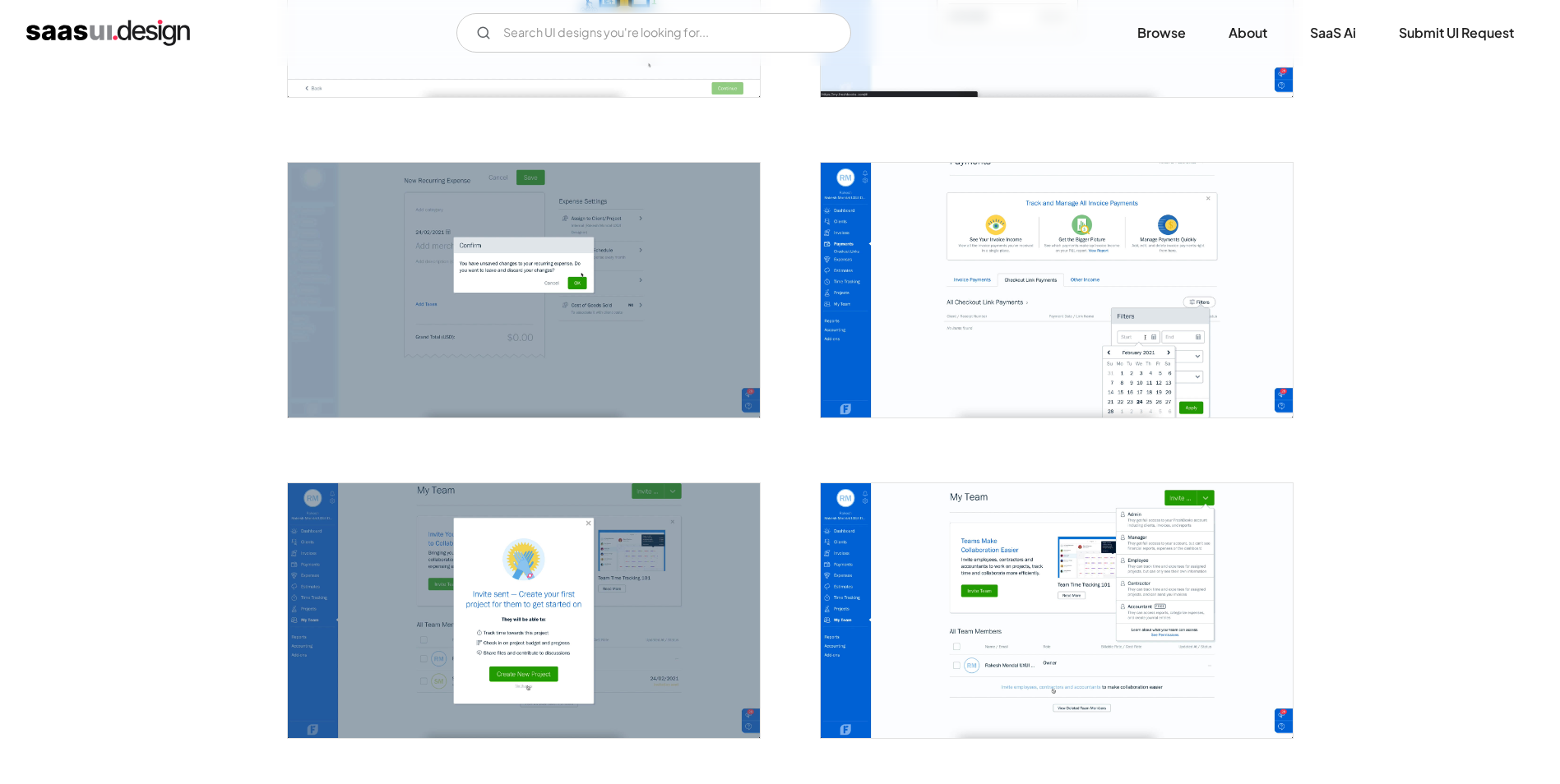
click at [1058, 245] on img "open lightbox" at bounding box center [1056, 290] width 472 height 255
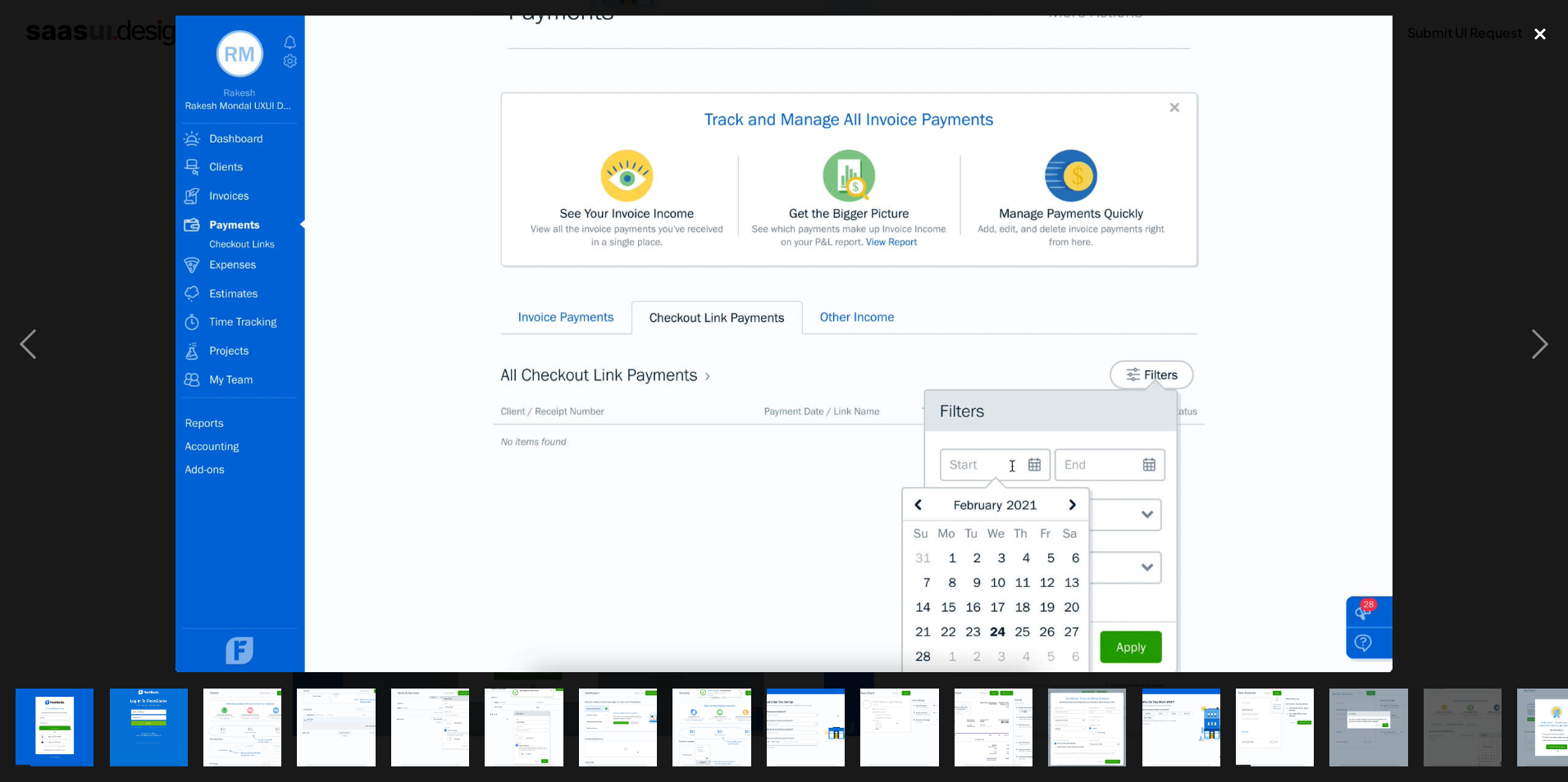
click at [1542, 33] on div "close lightbox" at bounding box center [1540, 33] width 55 height 36
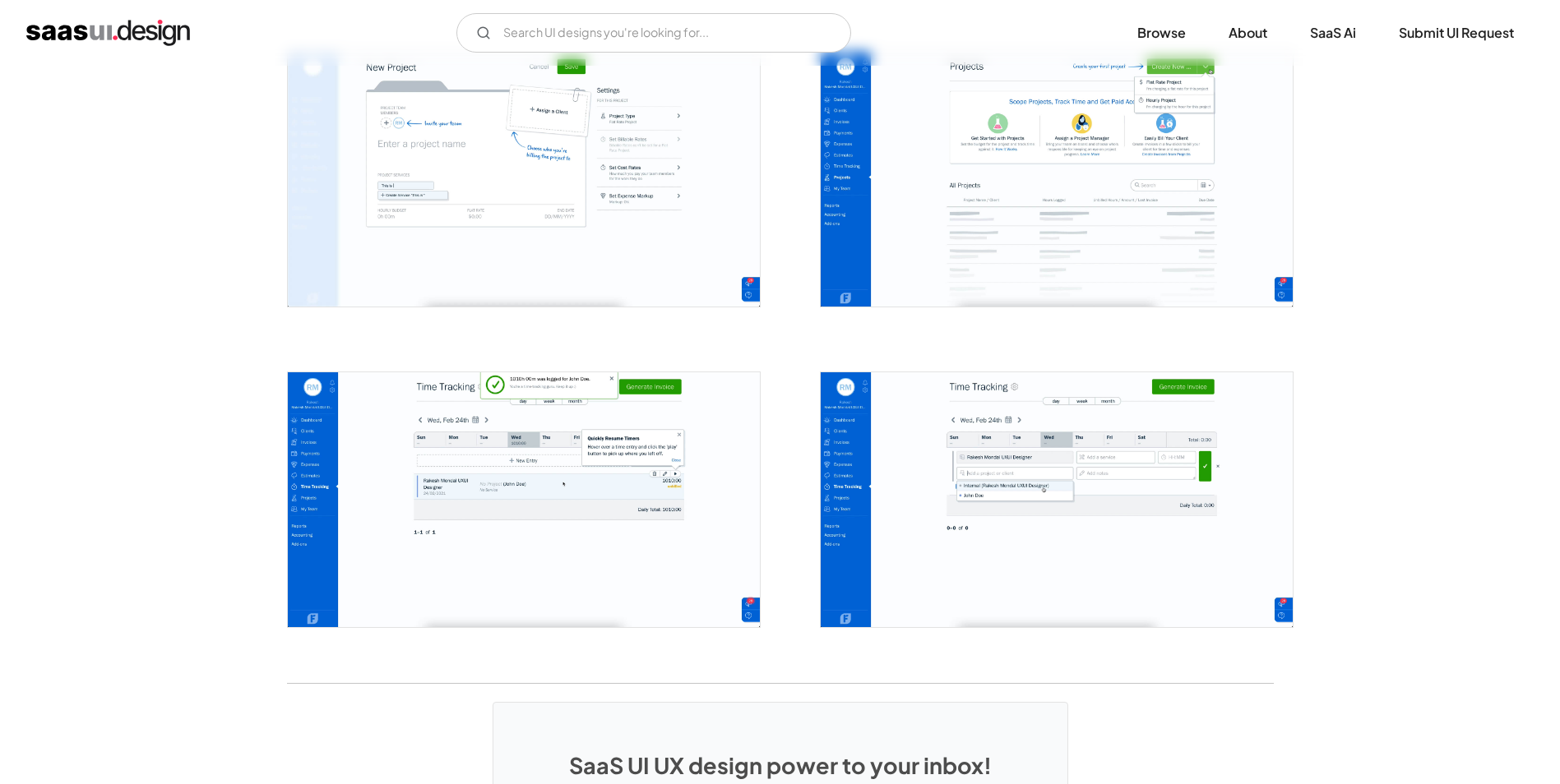
scroll to position [3206, 0]
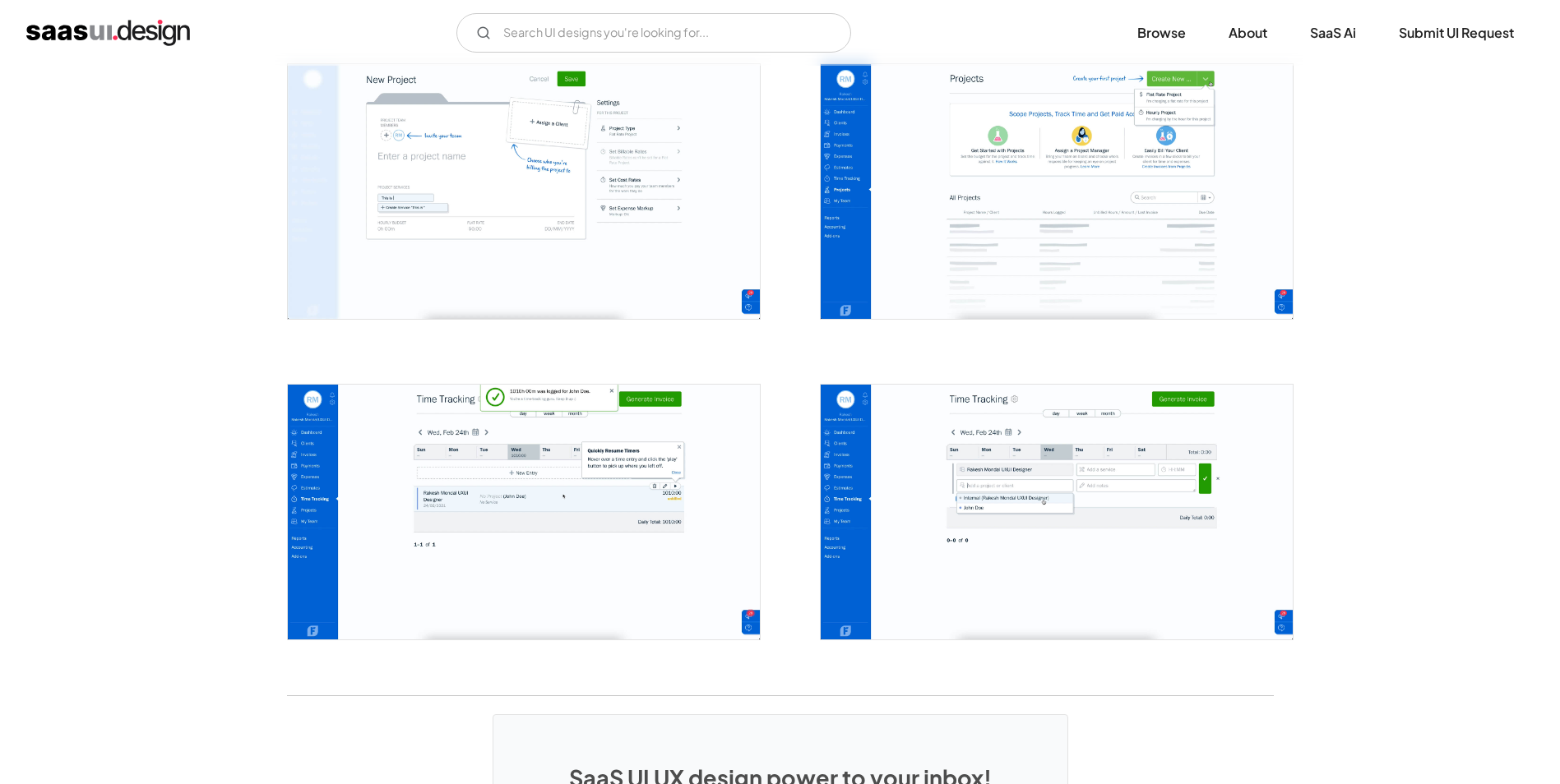
click at [1103, 169] on img "open lightbox" at bounding box center [1056, 192] width 472 height 255
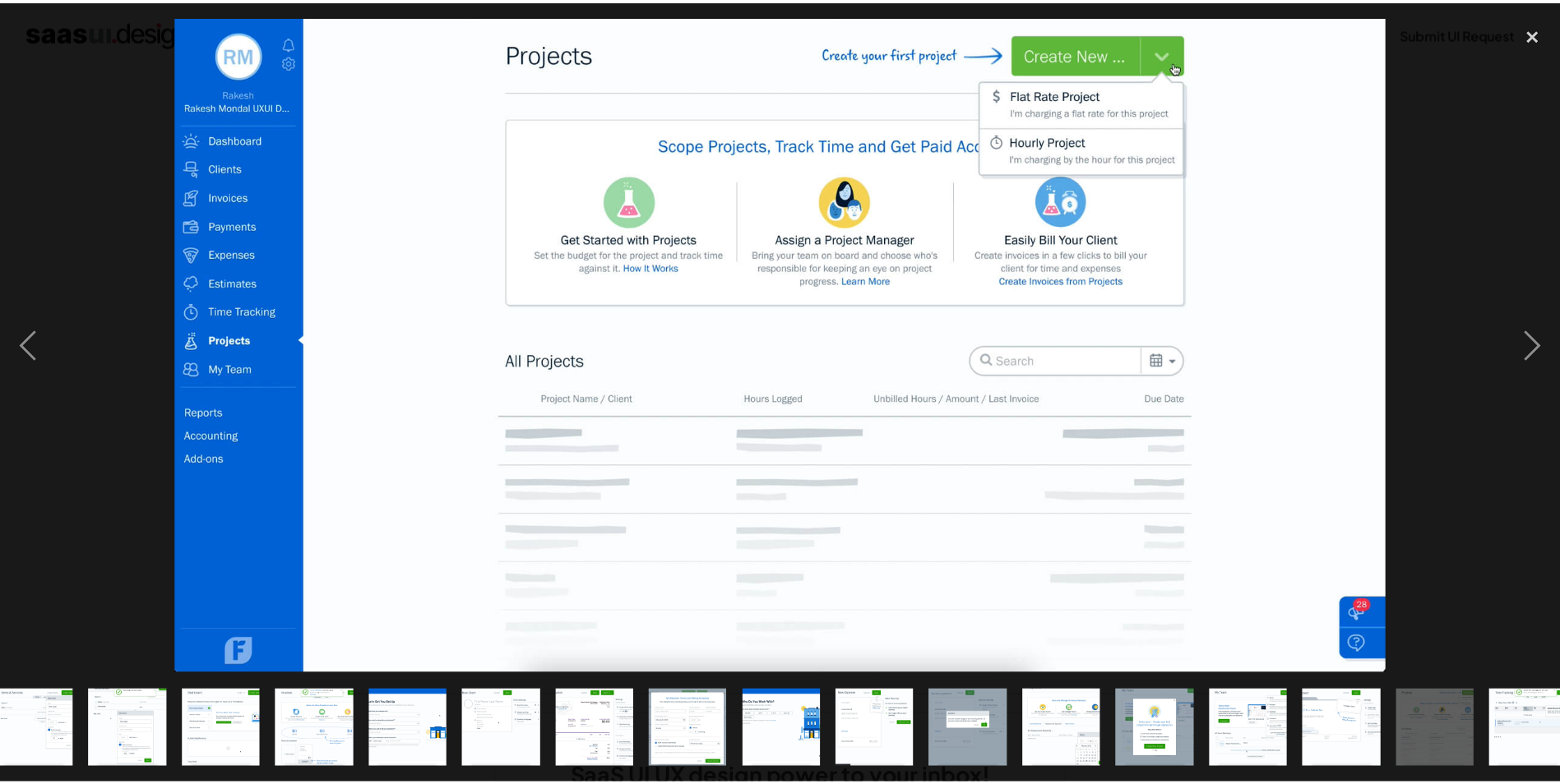
scroll to position [0, 514]
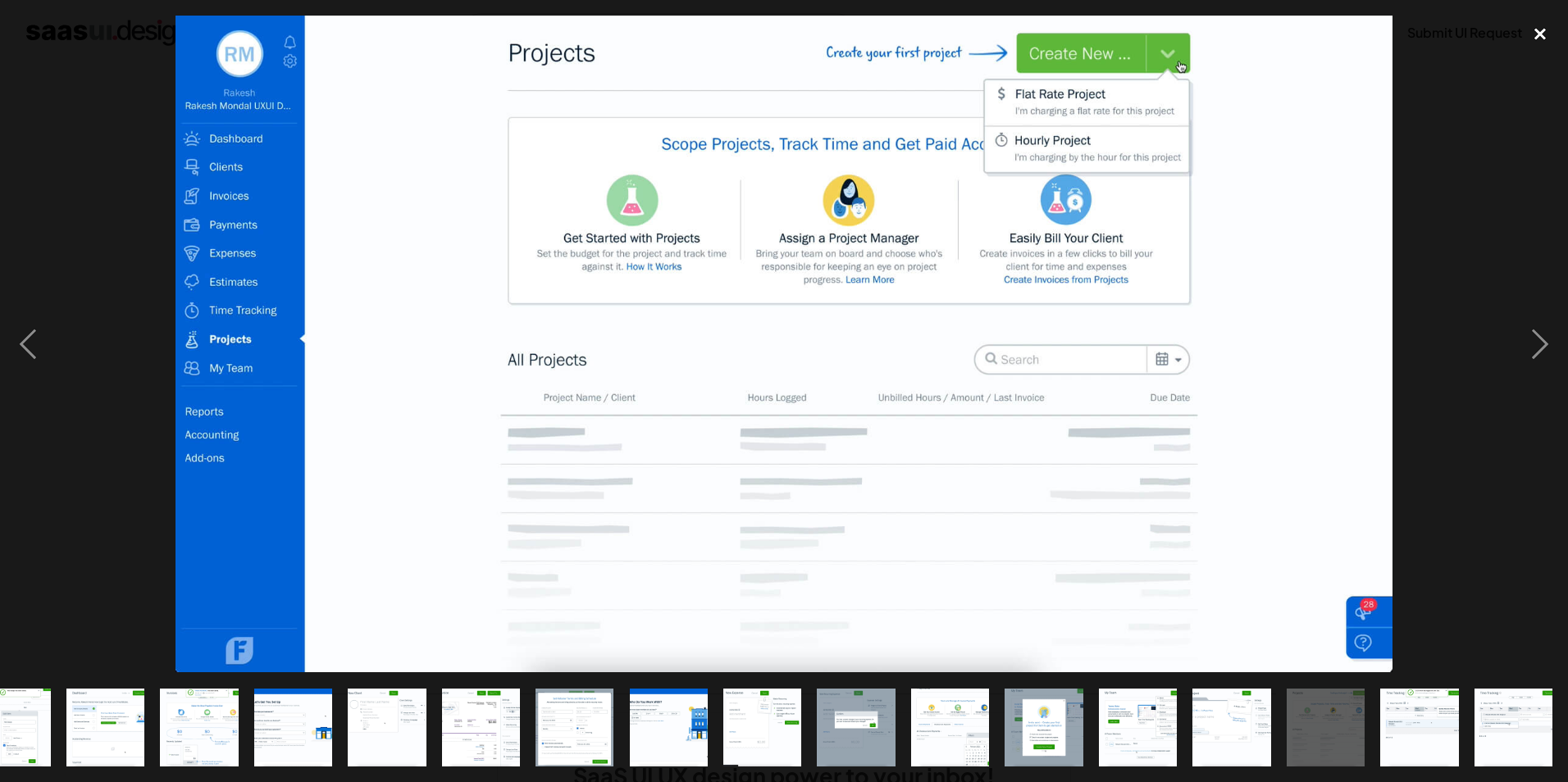
click at [1539, 31] on div "close lightbox" at bounding box center [1540, 33] width 55 height 36
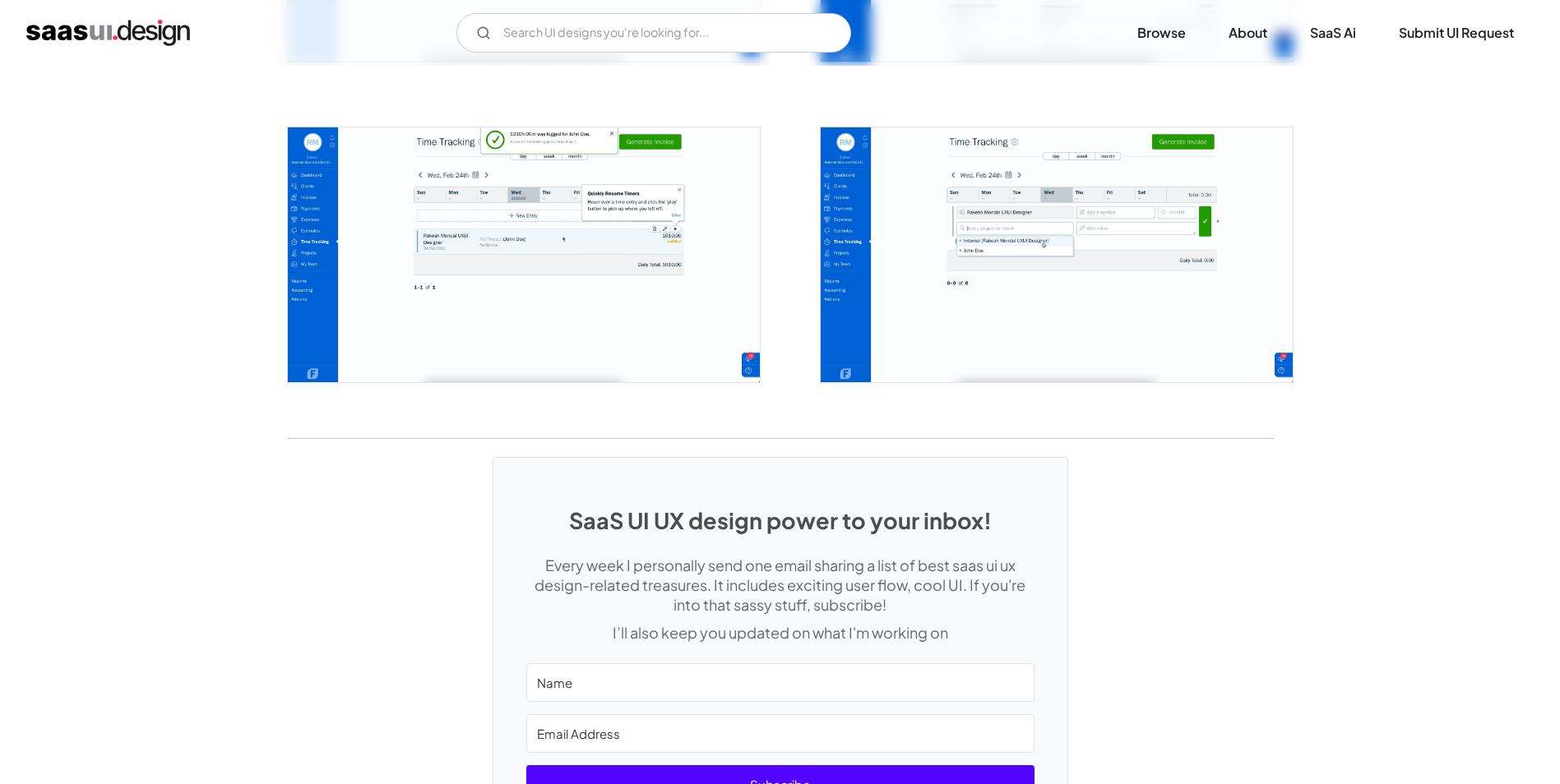
scroll to position [3164, 0]
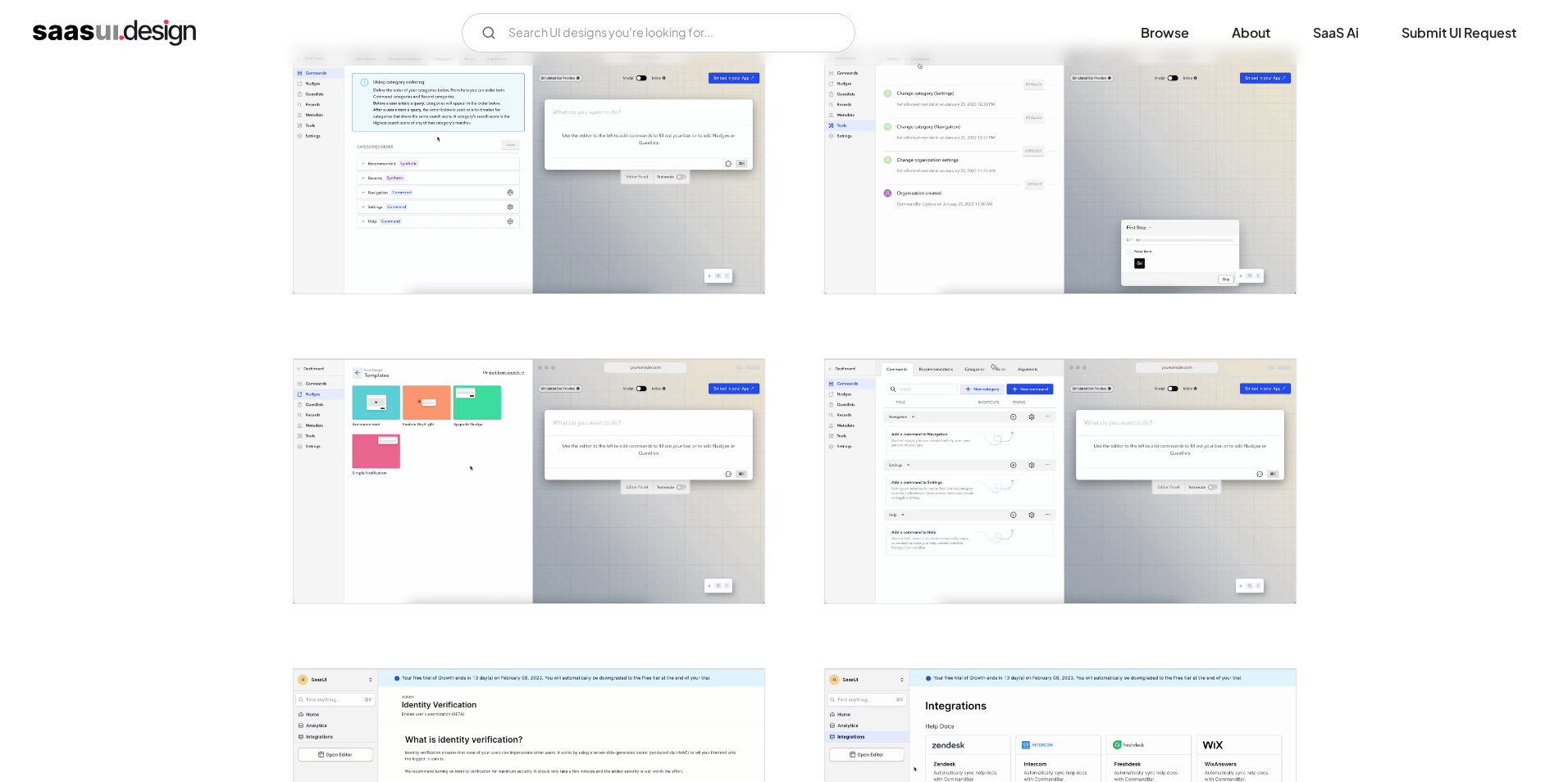
scroll to position [2542, 0]
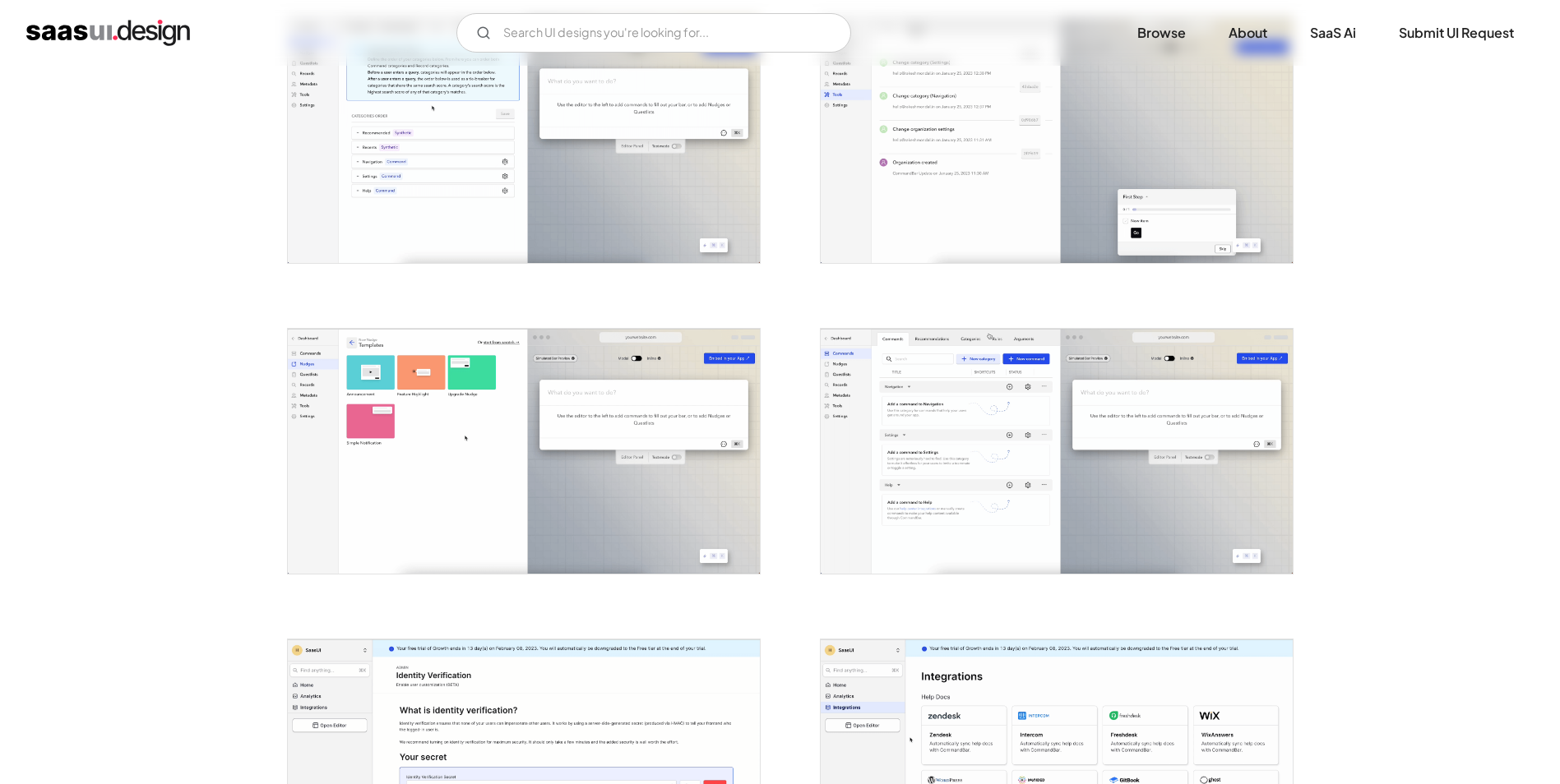
click at [486, 459] on img "open lightbox" at bounding box center [524, 451] width 472 height 245
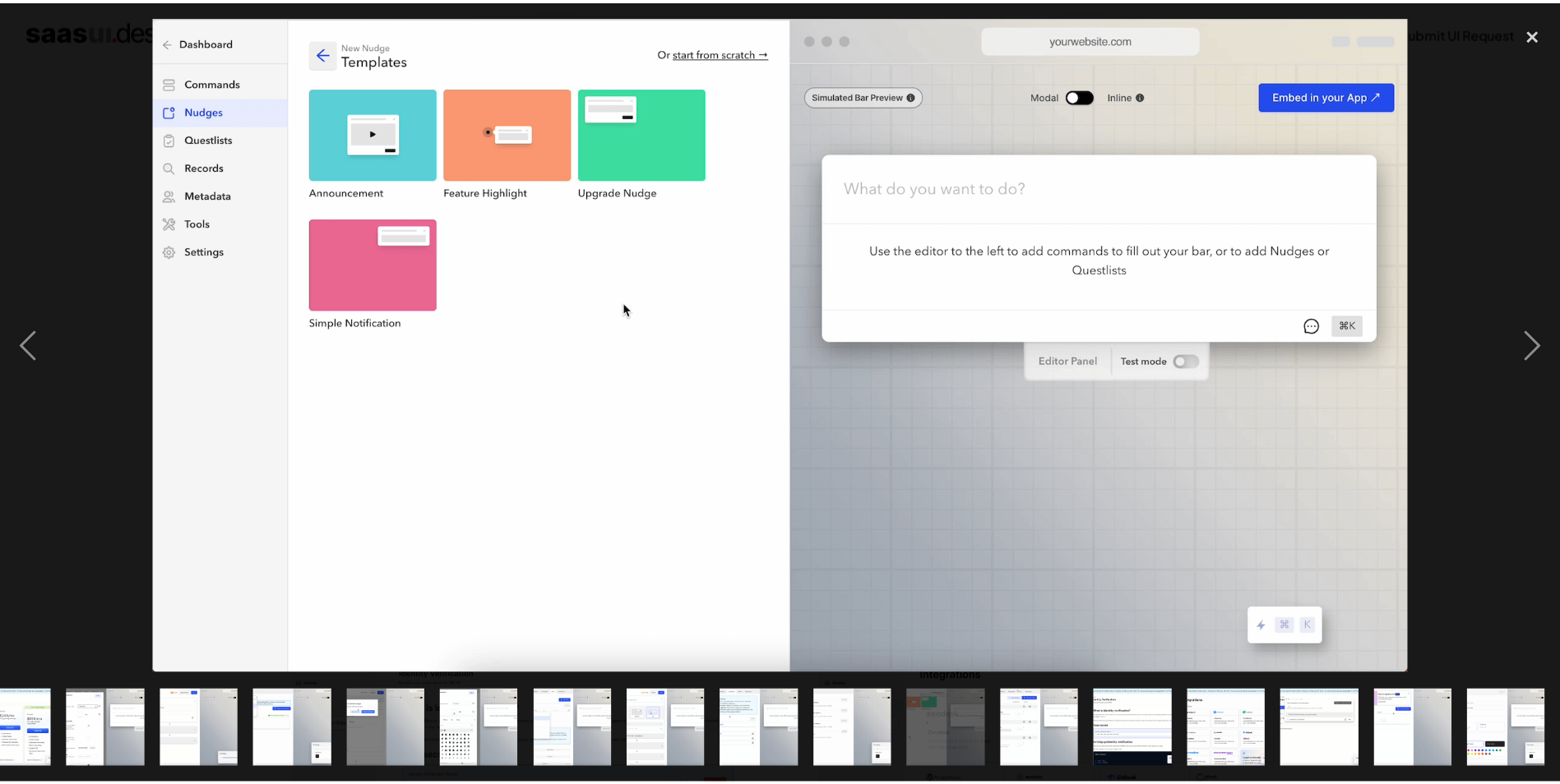
scroll to position [0, 608]
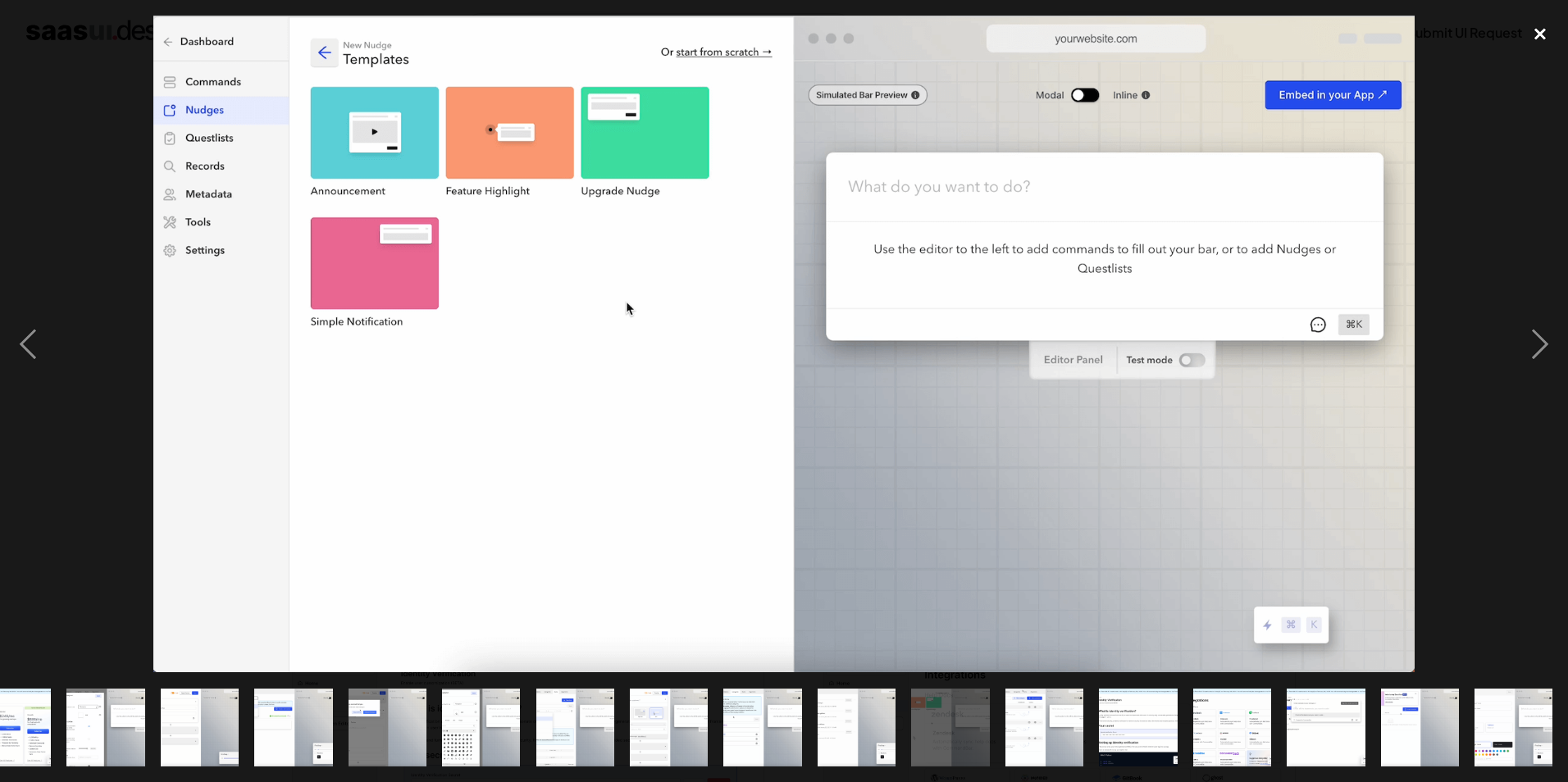
click at [1539, 29] on div "close lightbox" at bounding box center [1540, 33] width 55 height 36
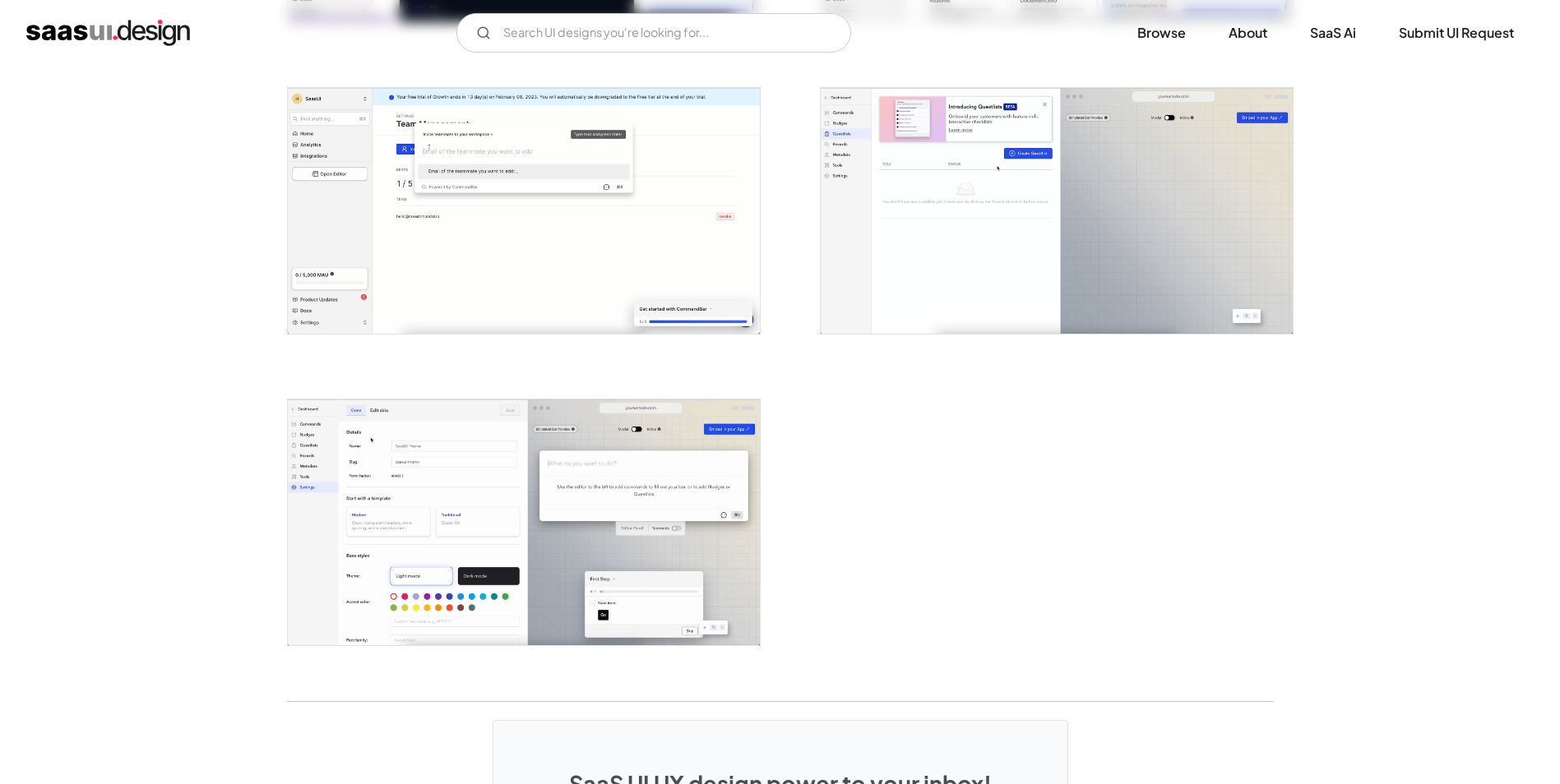
scroll to position [3863, 0]
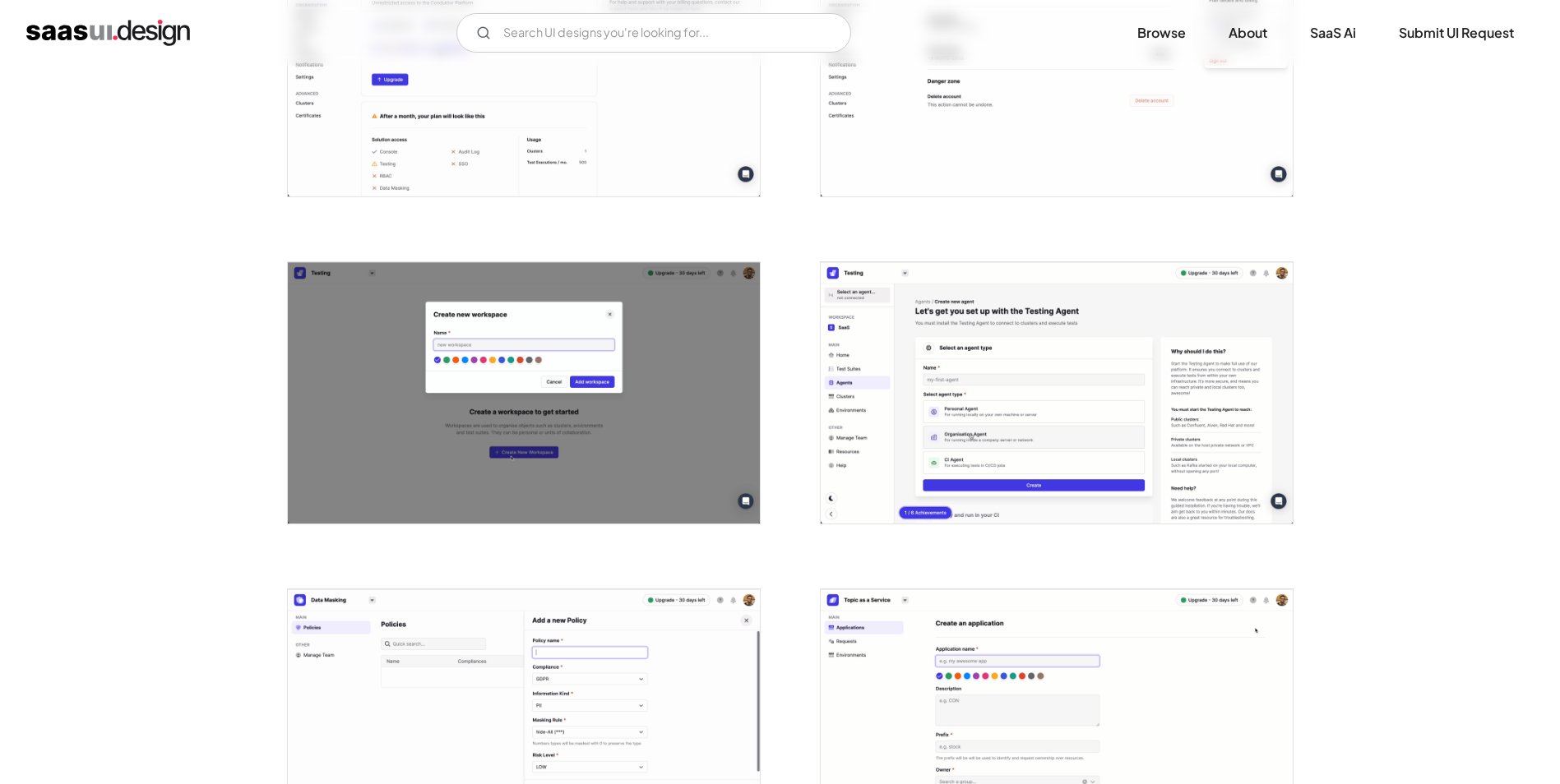
scroll to position [3453, 0]
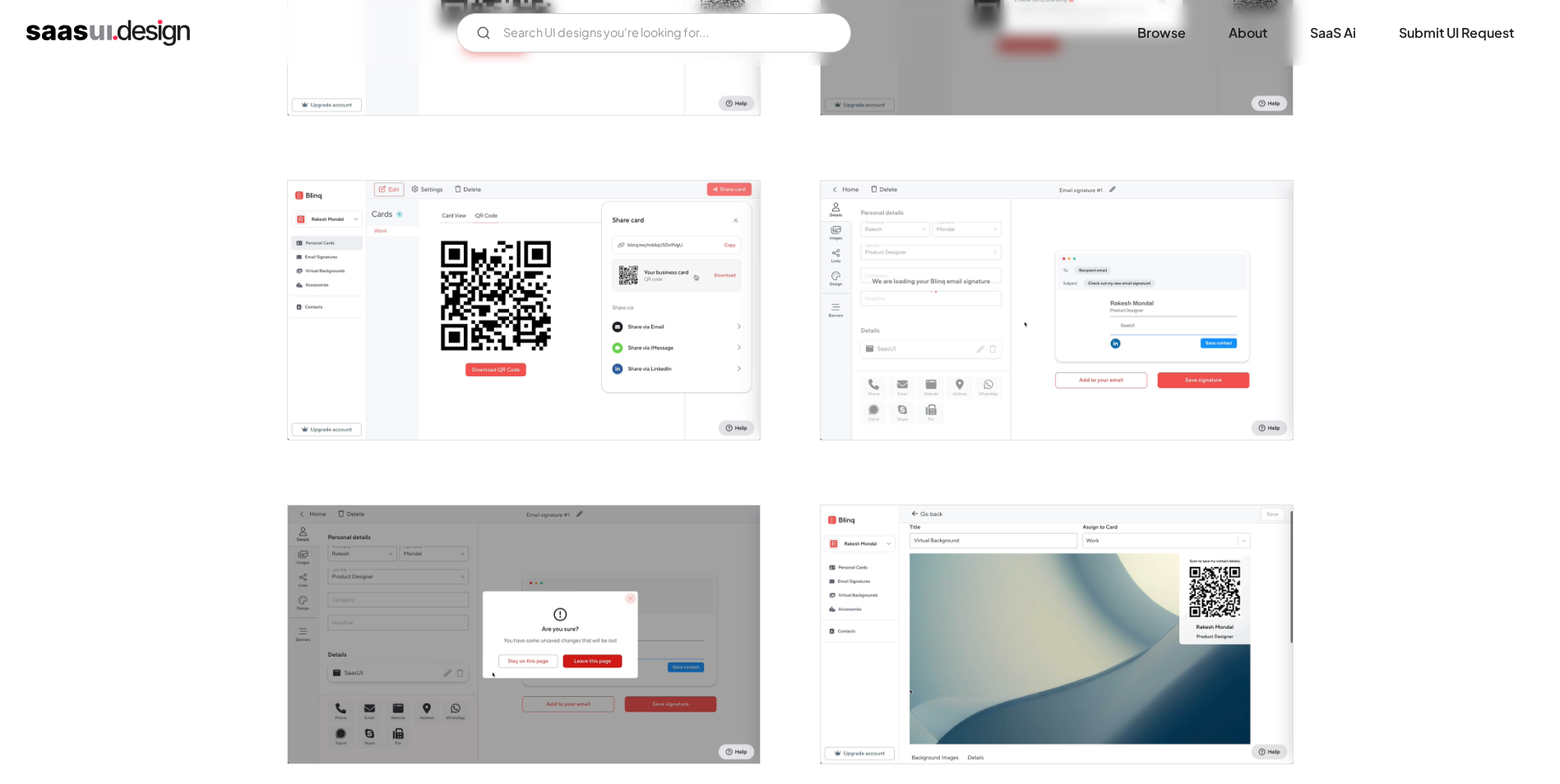
scroll to position [2137, 0]
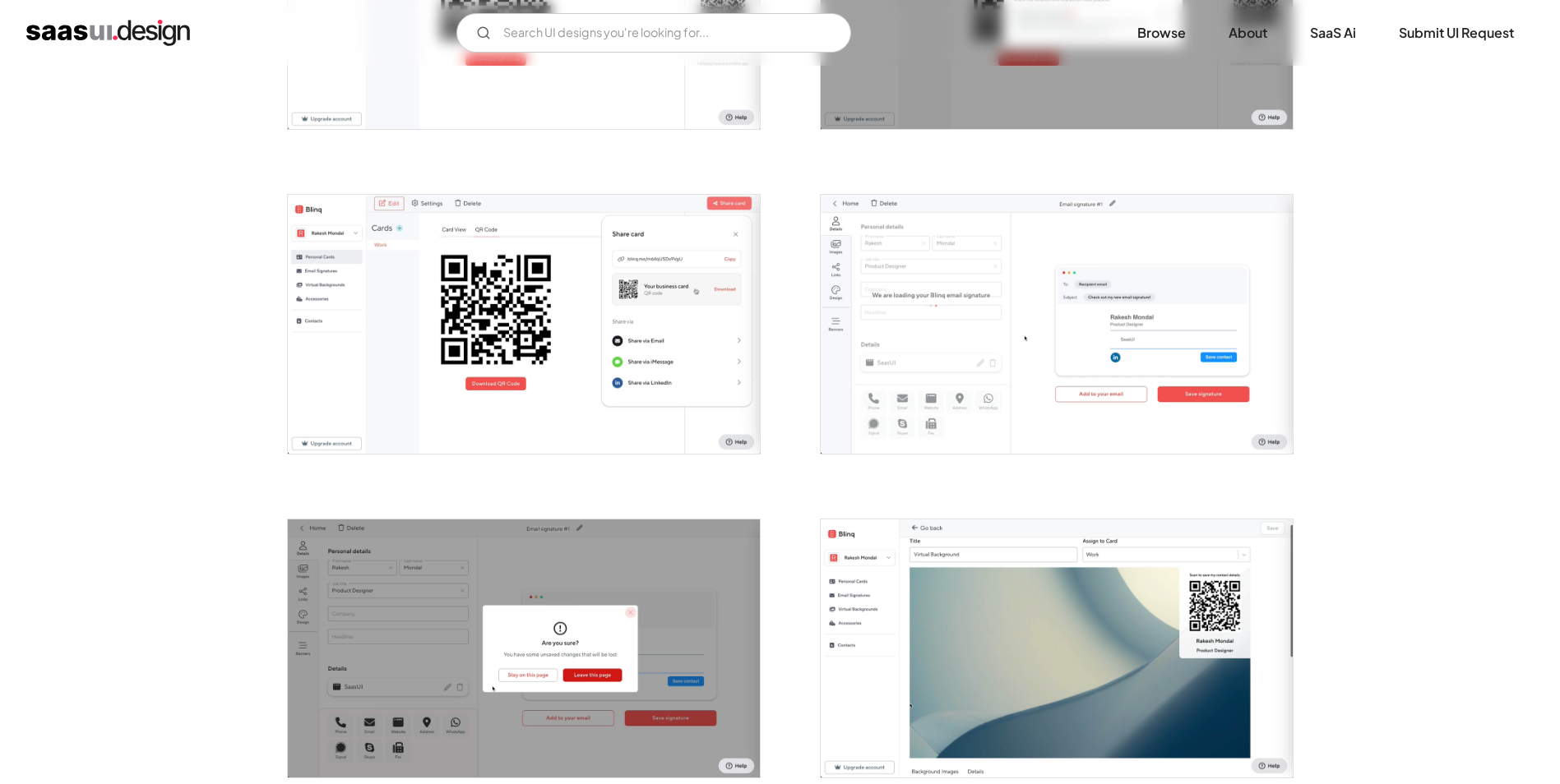
click at [881, 366] on img "open lightbox" at bounding box center [1056, 324] width 472 height 259
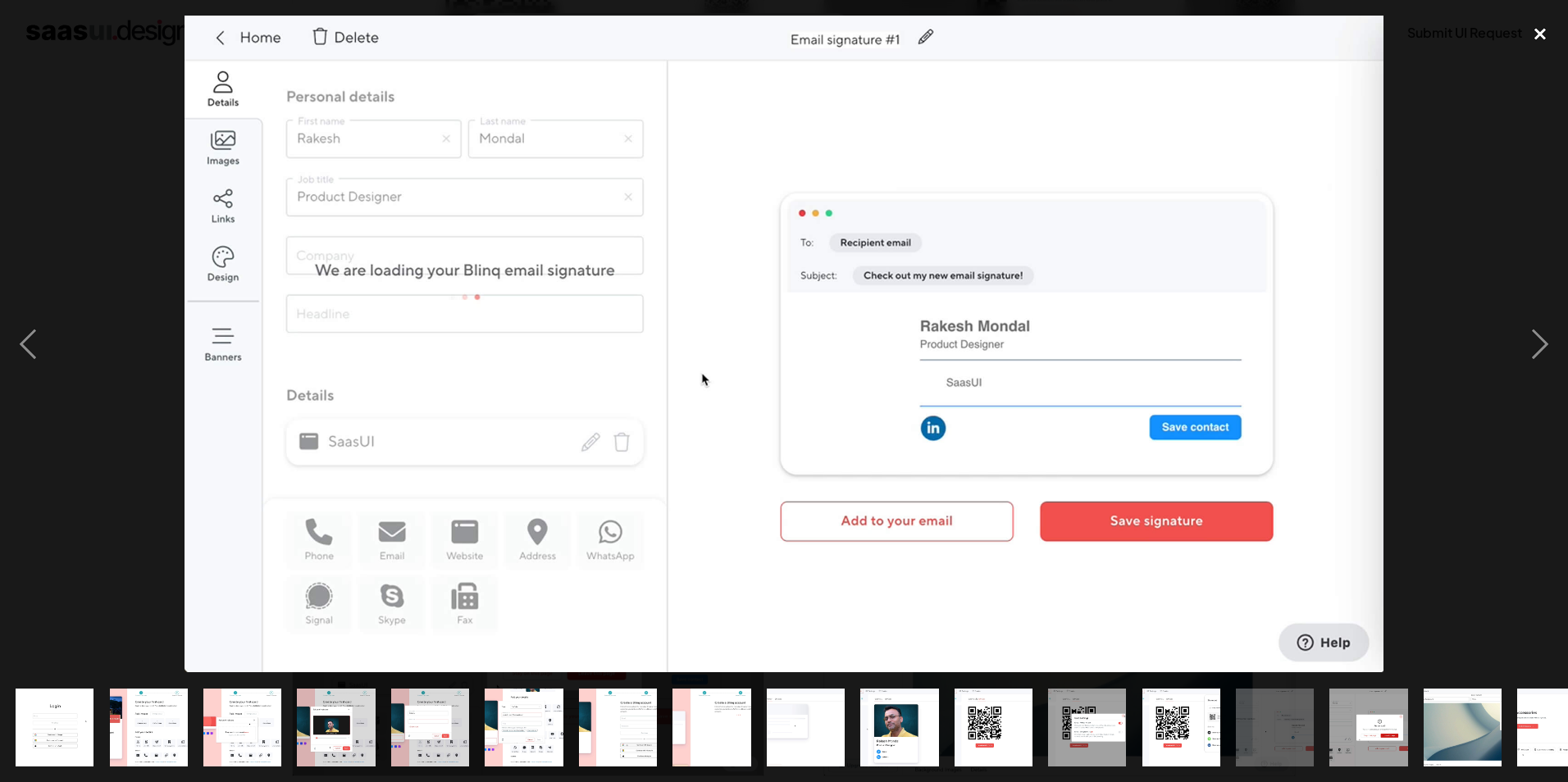
click at [1538, 30] on div "close lightbox" at bounding box center [1540, 33] width 55 height 36
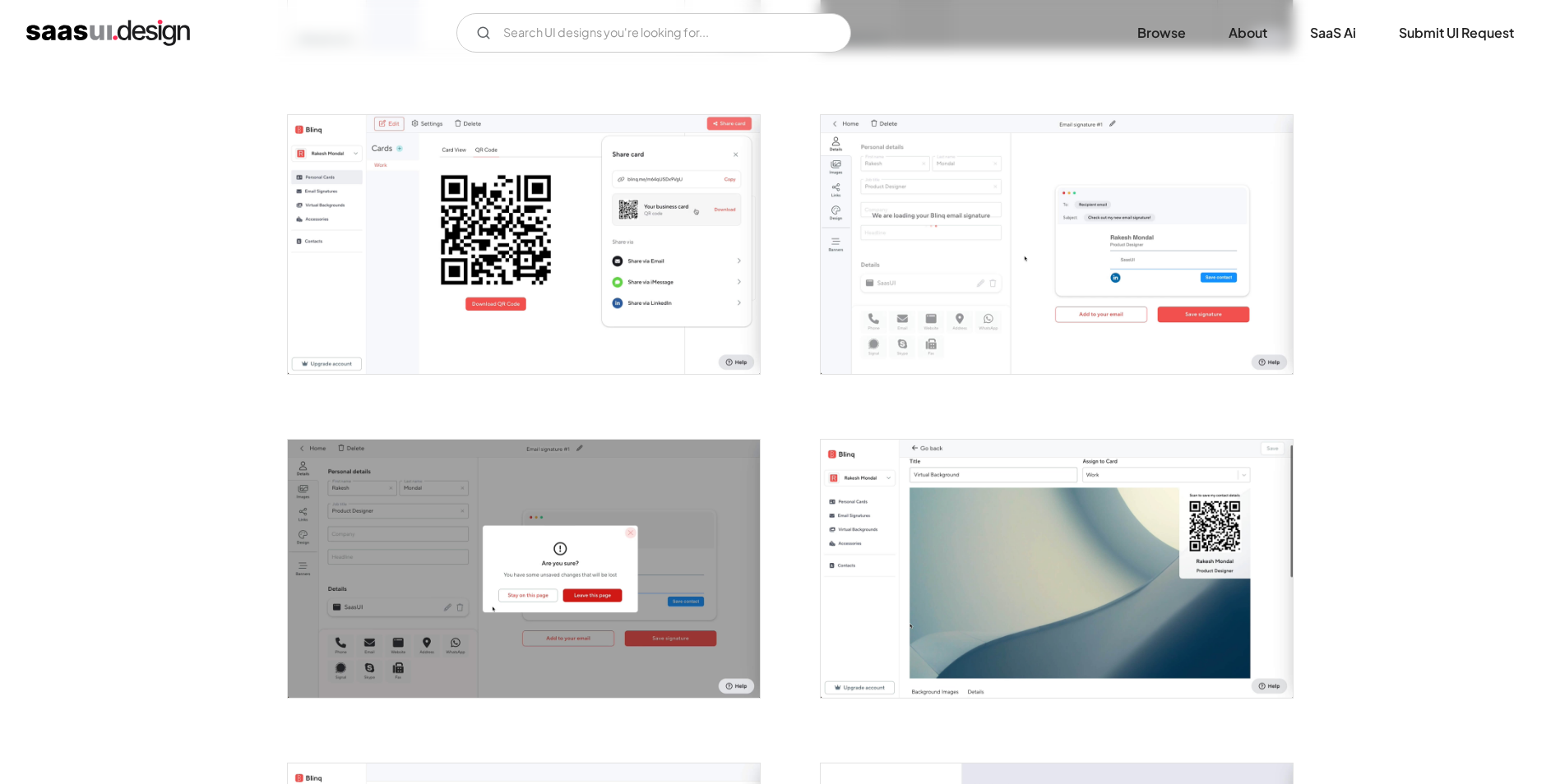
scroll to position [2220, 0]
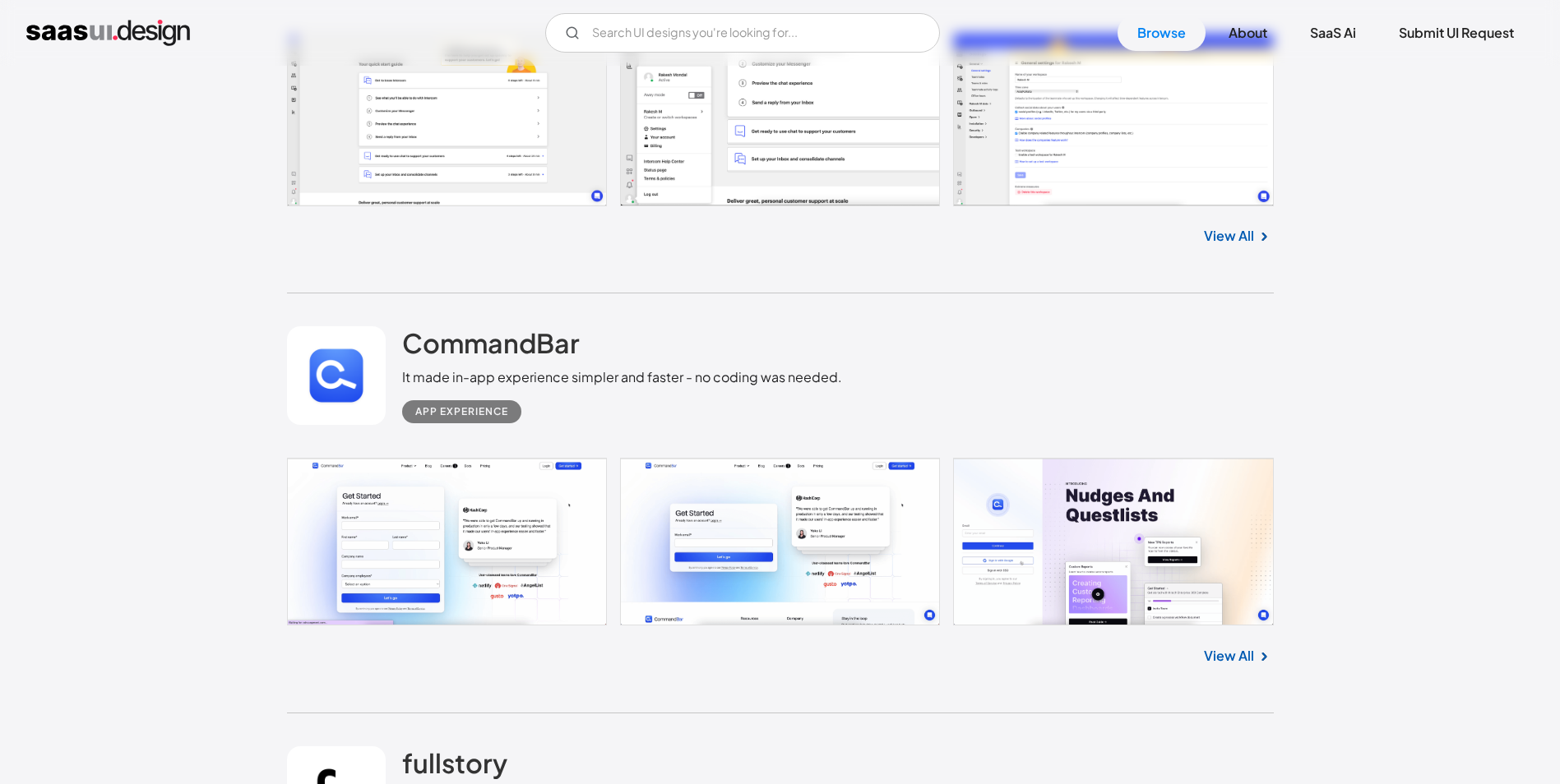
scroll to position [20893, 0]
